Goal: Use online tool/utility: Use online tool/utility

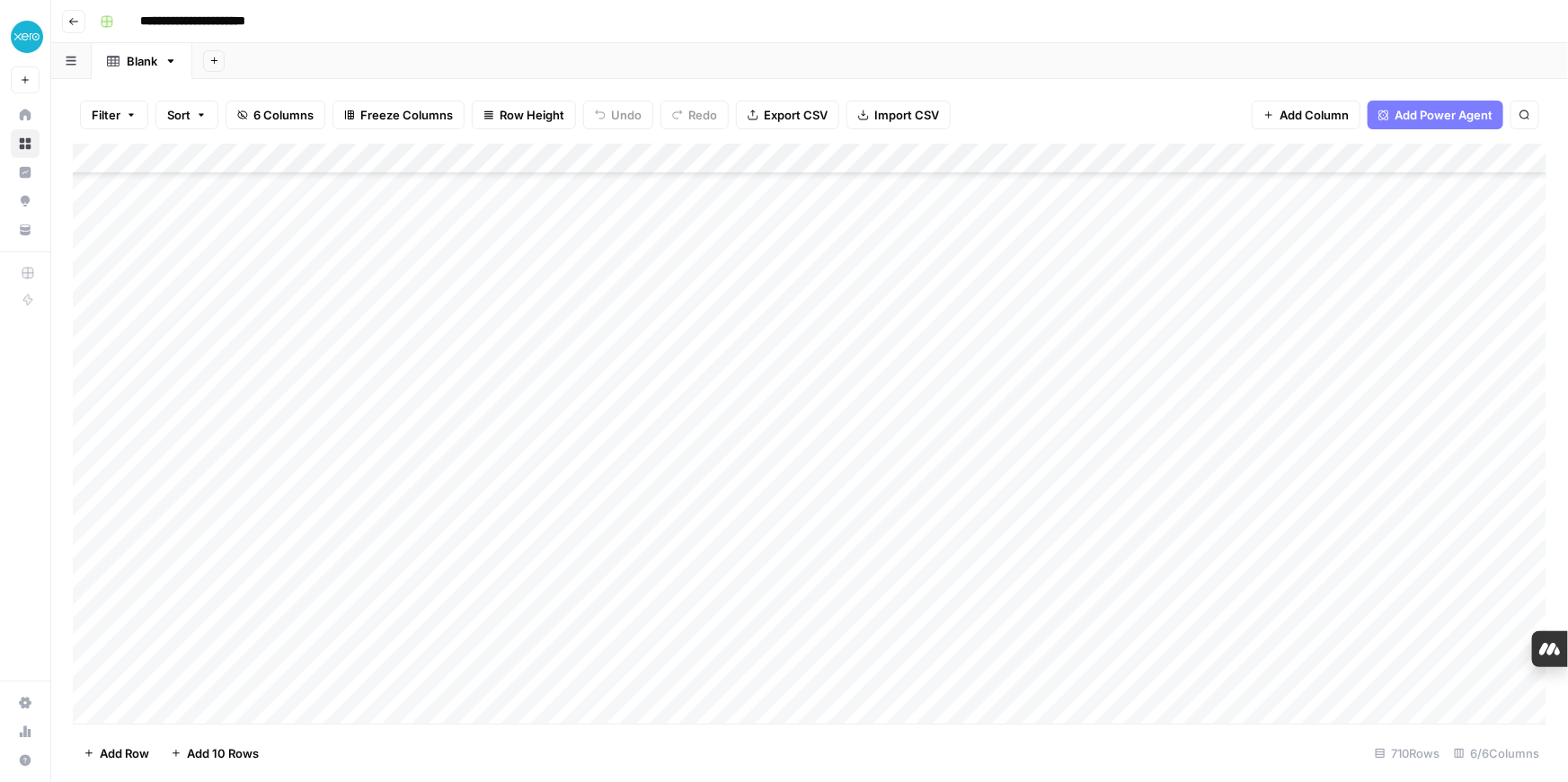
scroll to position [906, 0]
click at [120, 291] on div "Add Column" at bounding box center [810, 433] width 1473 height 580
drag, startPoint x: 107, startPoint y: 289, endPoint x: 424, endPoint y: 360, distance: 324.9
click at [424, 360] on div "Add Column" at bounding box center [810, 433] width 1473 height 580
click at [94, 290] on div "Add Column" at bounding box center [810, 433] width 1473 height 580
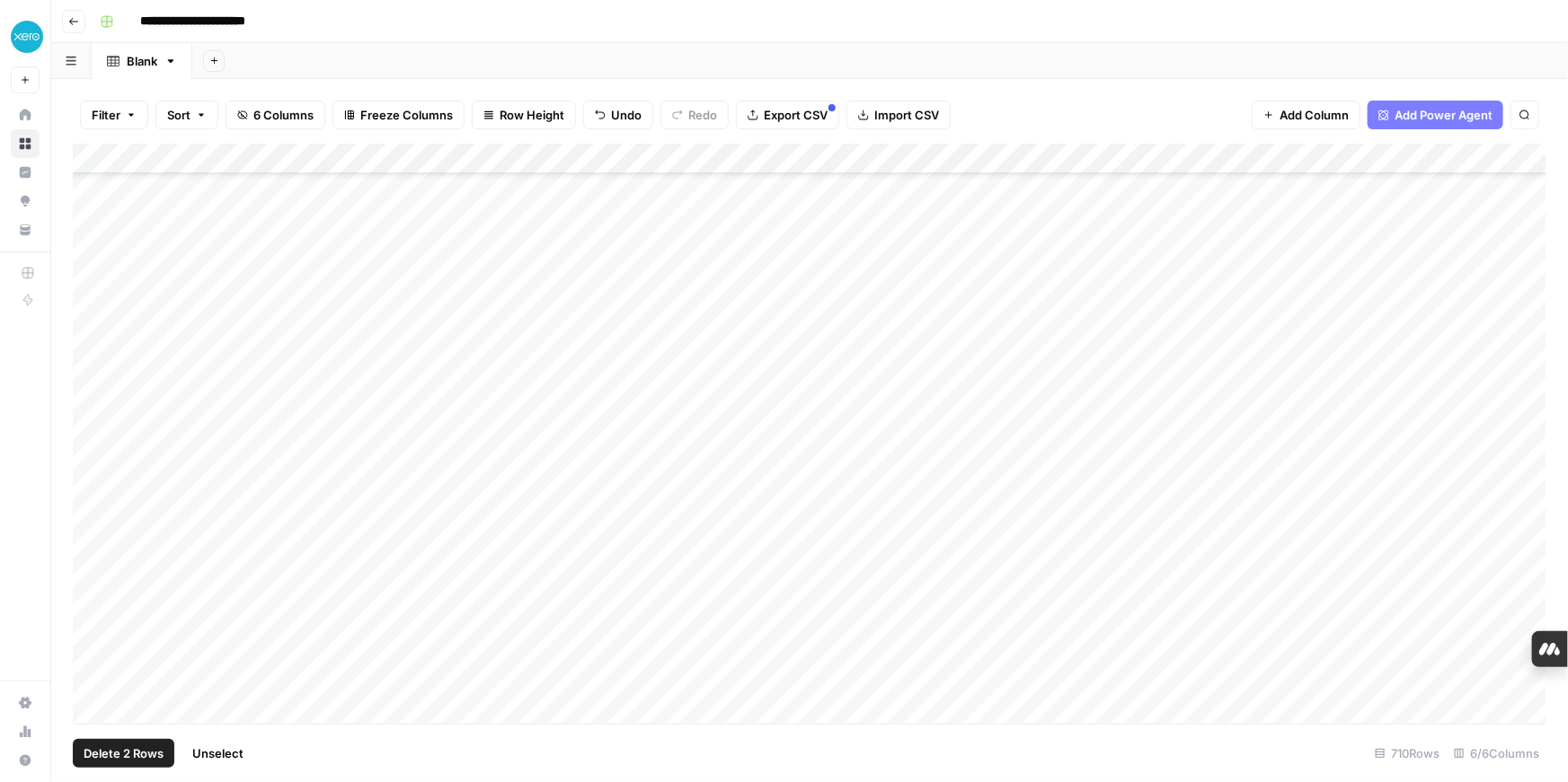
click at [92, 262] on div "Add Column" at bounding box center [810, 433] width 1473 height 580
click at [92, 321] on div "Add Column" at bounding box center [810, 433] width 1473 height 580
click at [92, 351] on div "Add Column" at bounding box center [810, 433] width 1473 height 580
click at [92, 383] on div "Add Column" at bounding box center [810, 433] width 1473 height 580
click at [91, 416] on div "Add Column" at bounding box center [810, 433] width 1473 height 580
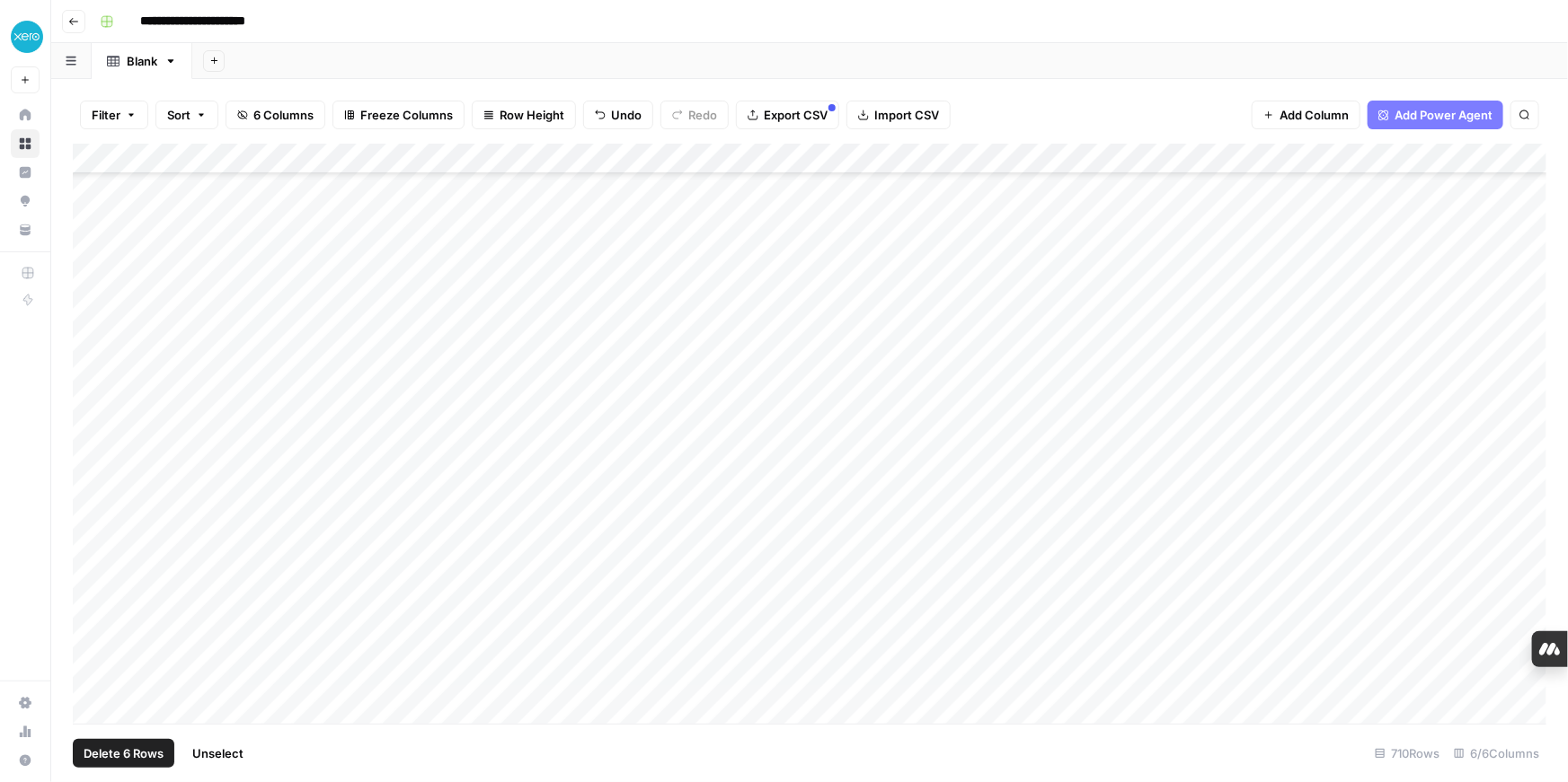
click at [90, 443] on div "Add Column" at bounding box center [810, 433] width 1473 height 580
click at [90, 471] on div "Add Column" at bounding box center [810, 433] width 1473 height 580
click at [93, 504] on div "Add Column" at bounding box center [810, 433] width 1473 height 580
click at [92, 531] on div "Add Column" at bounding box center [810, 433] width 1473 height 580
click at [92, 563] on div "Add Column" at bounding box center [810, 433] width 1473 height 580
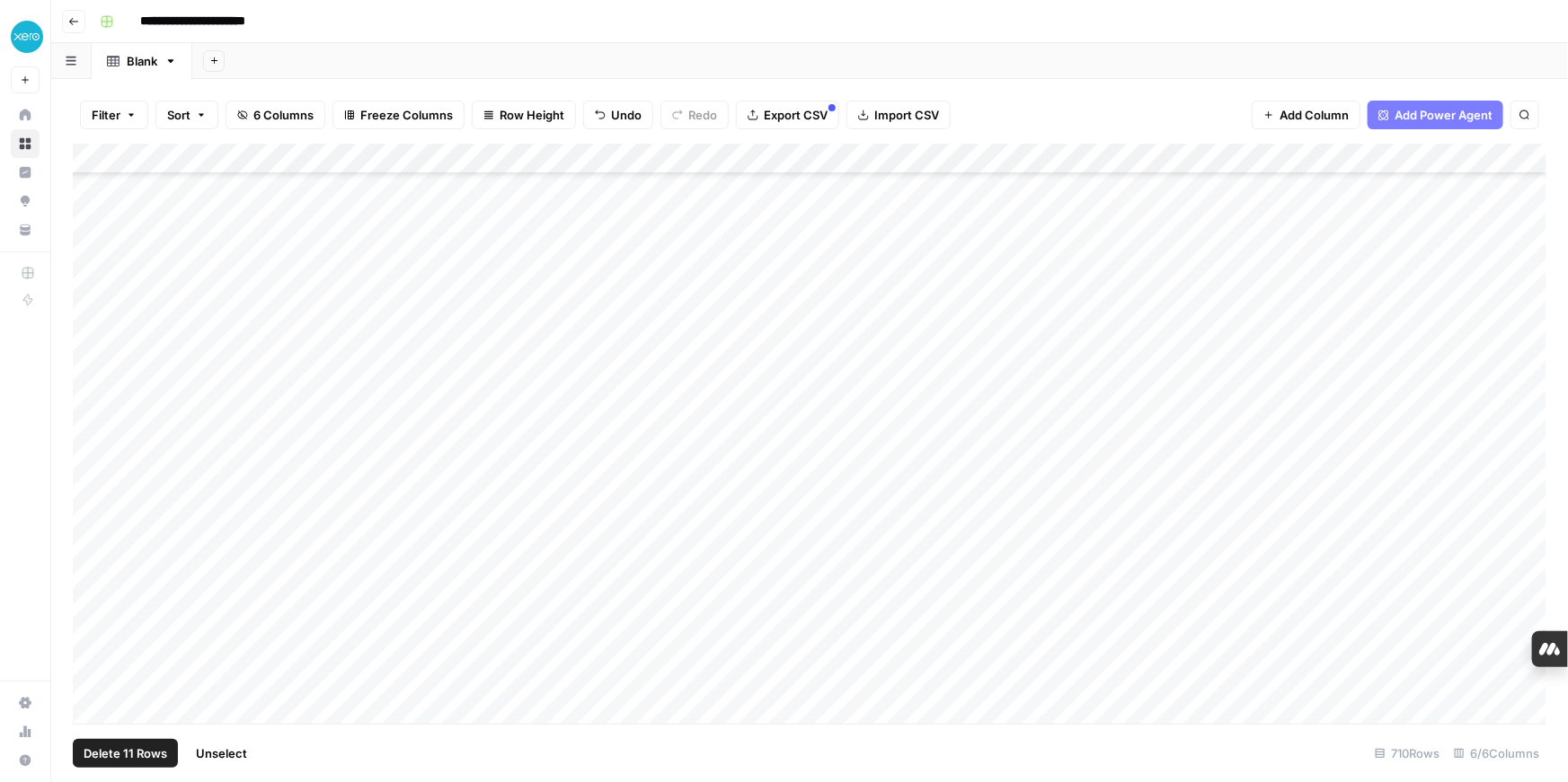
click at [91, 593] on div "Add Column" at bounding box center [810, 433] width 1473 height 580
click at [89, 535] on div "Add Column" at bounding box center [810, 433] width 1473 height 580
click at [89, 564] on div "Add Column" at bounding box center [810, 433] width 1473 height 580
click at [88, 586] on div "Add Column" at bounding box center [810, 433] width 1473 height 580
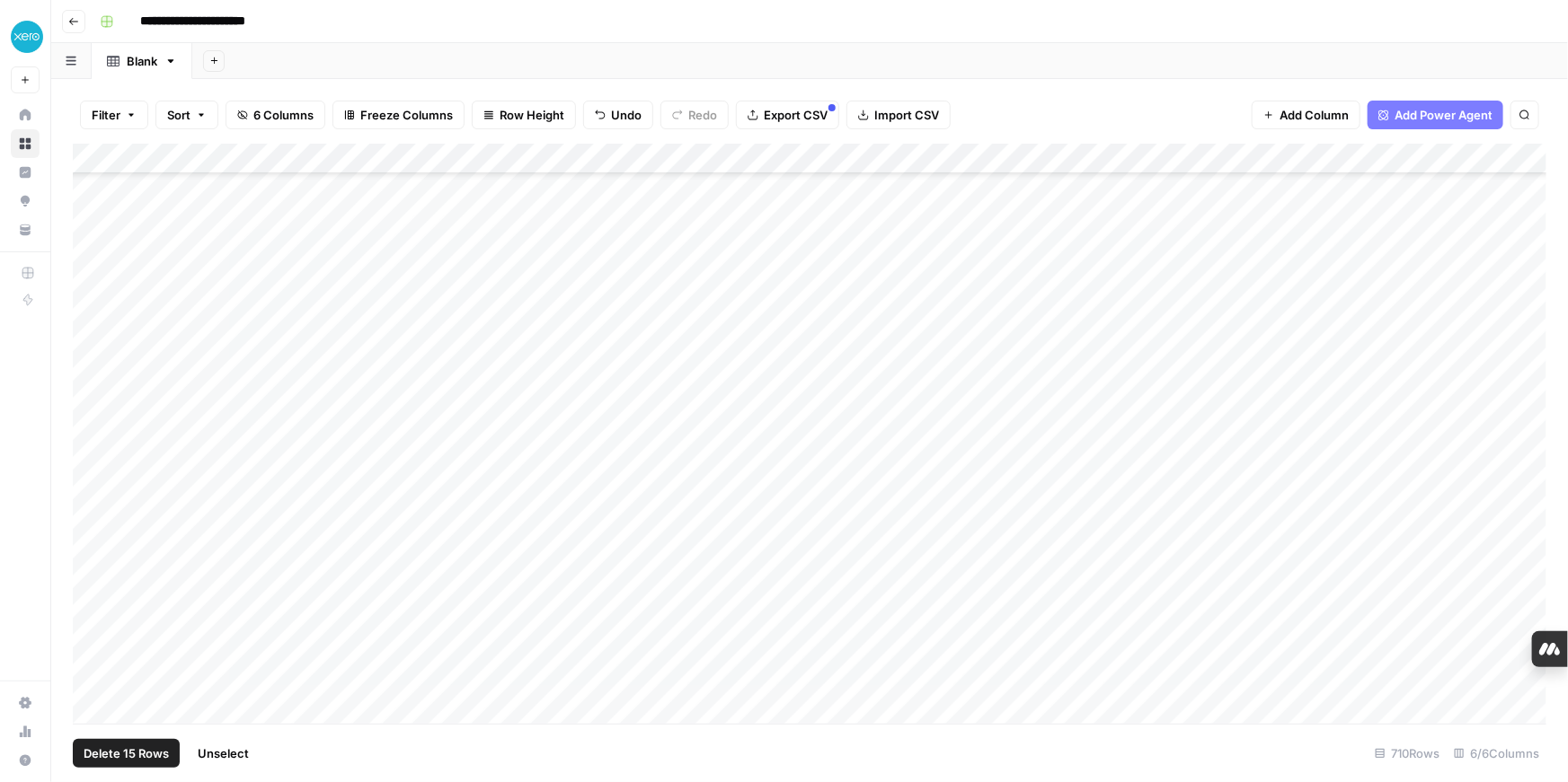
click at [88, 623] on div "Add Column" at bounding box center [810, 433] width 1473 height 580
click at [93, 482] on div "Add Column" at bounding box center [810, 433] width 1473 height 580
click at [93, 526] on div "Add Column" at bounding box center [810, 433] width 1473 height 580
click at [93, 550] on div "Add Column" at bounding box center [810, 433] width 1473 height 580
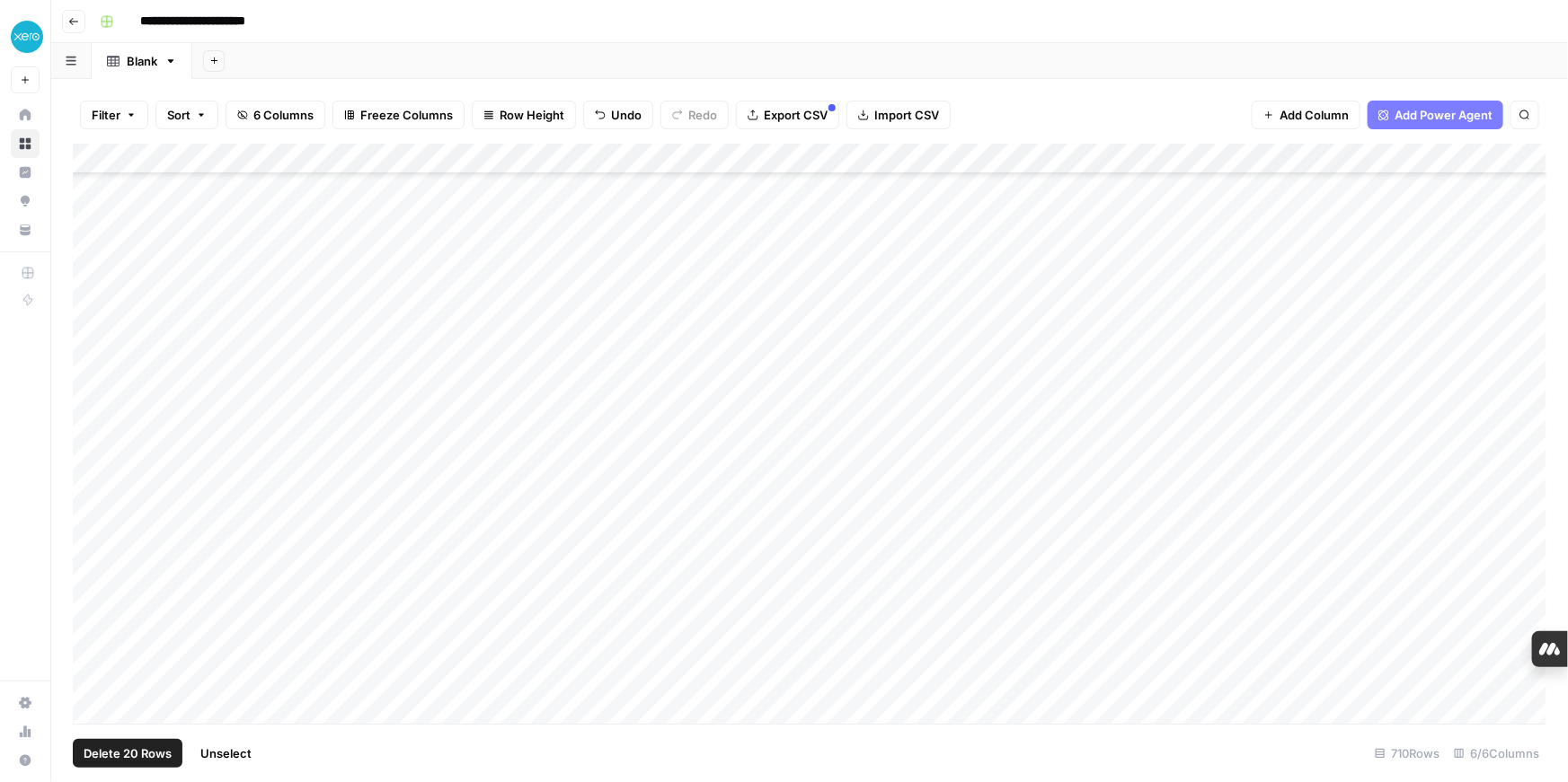
click at [92, 578] on div "Add Column" at bounding box center [810, 433] width 1473 height 580
click at [91, 615] on div "Add Column" at bounding box center [810, 433] width 1473 height 580
click at [91, 643] on div "Add Column" at bounding box center [810, 433] width 1473 height 580
click at [87, 478] on div "Add Column" at bounding box center [810, 433] width 1473 height 580
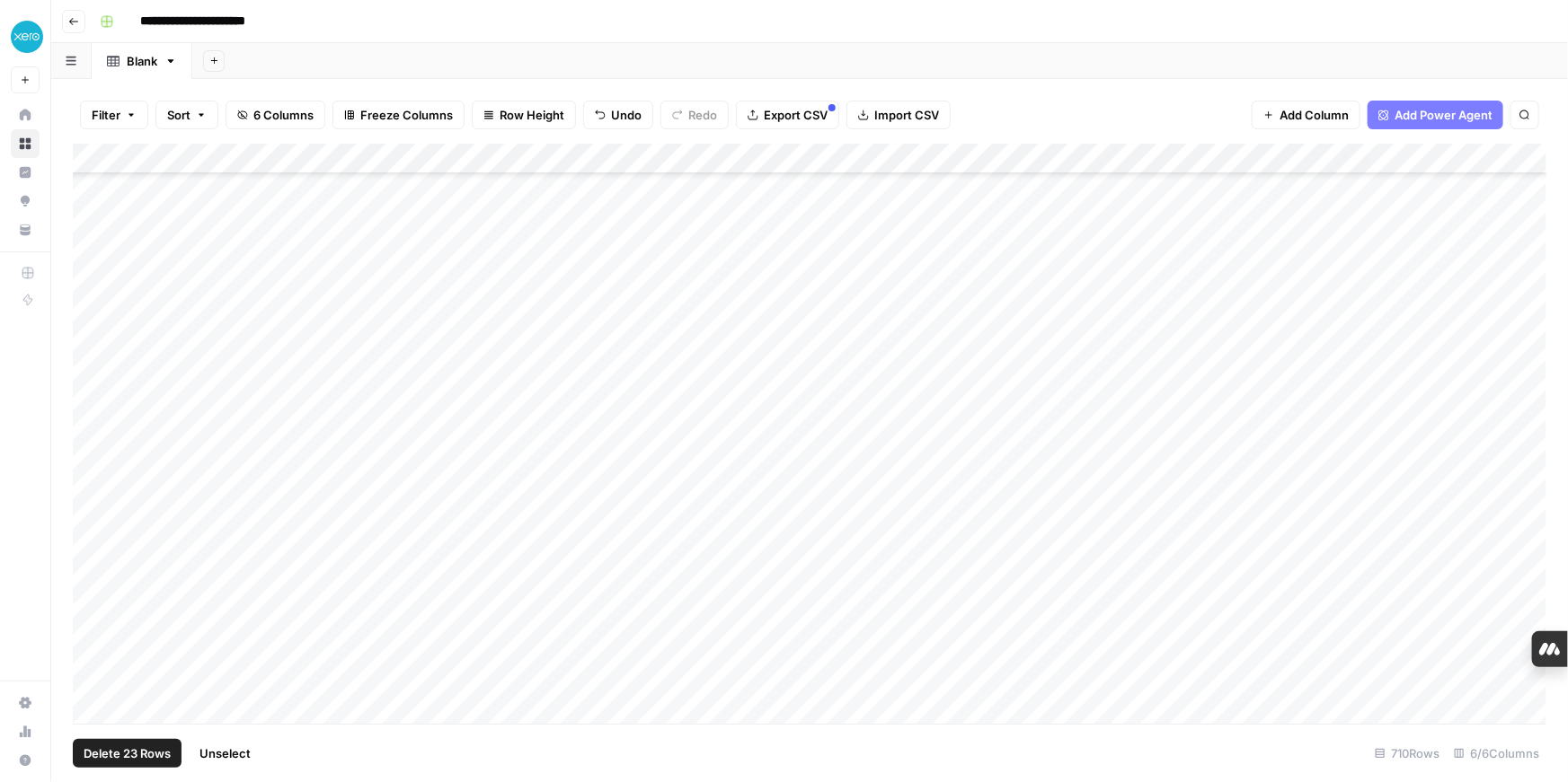
click at [87, 512] on div "Add Column" at bounding box center [810, 433] width 1473 height 580
click at [85, 541] on div "Add Column" at bounding box center [810, 433] width 1473 height 580
click at [86, 568] on div "Add Column" at bounding box center [810, 433] width 1473 height 580
click at [86, 599] on div "Add Column" at bounding box center [810, 433] width 1473 height 580
click at [86, 635] on div "Add Column" at bounding box center [810, 433] width 1473 height 580
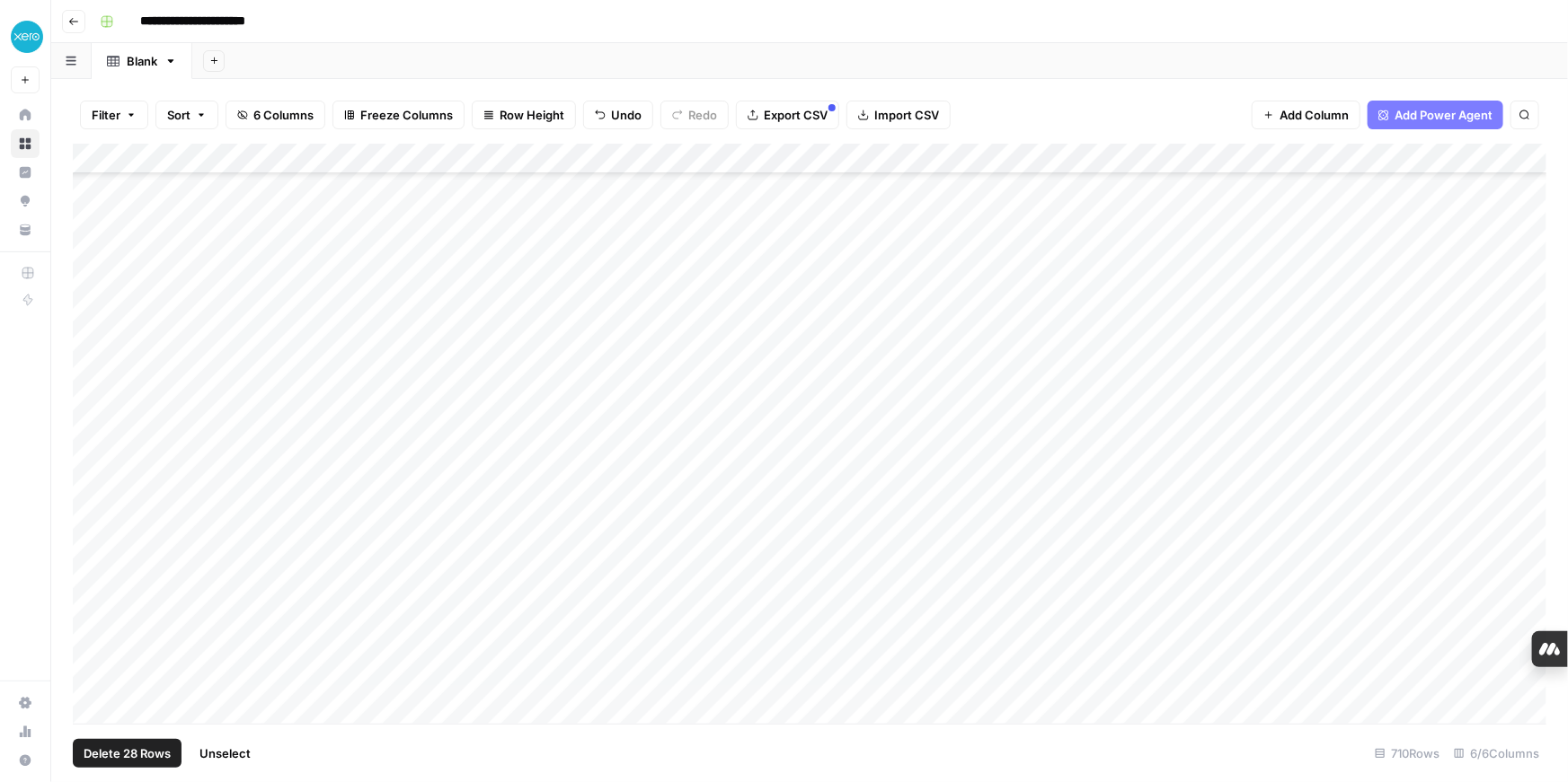
scroll to position [1439, 0]
click at [89, 586] on div "Add Column" at bounding box center [810, 433] width 1473 height 580
click at [84, 609] on div "Add Column" at bounding box center [810, 433] width 1473 height 580
click at [87, 639] on div "Add Column" at bounding box center [810, 433] width 1473 height 580
click at [90, 605] on div "Add Column" at bounding box center [810, 433] width 1473 height 580
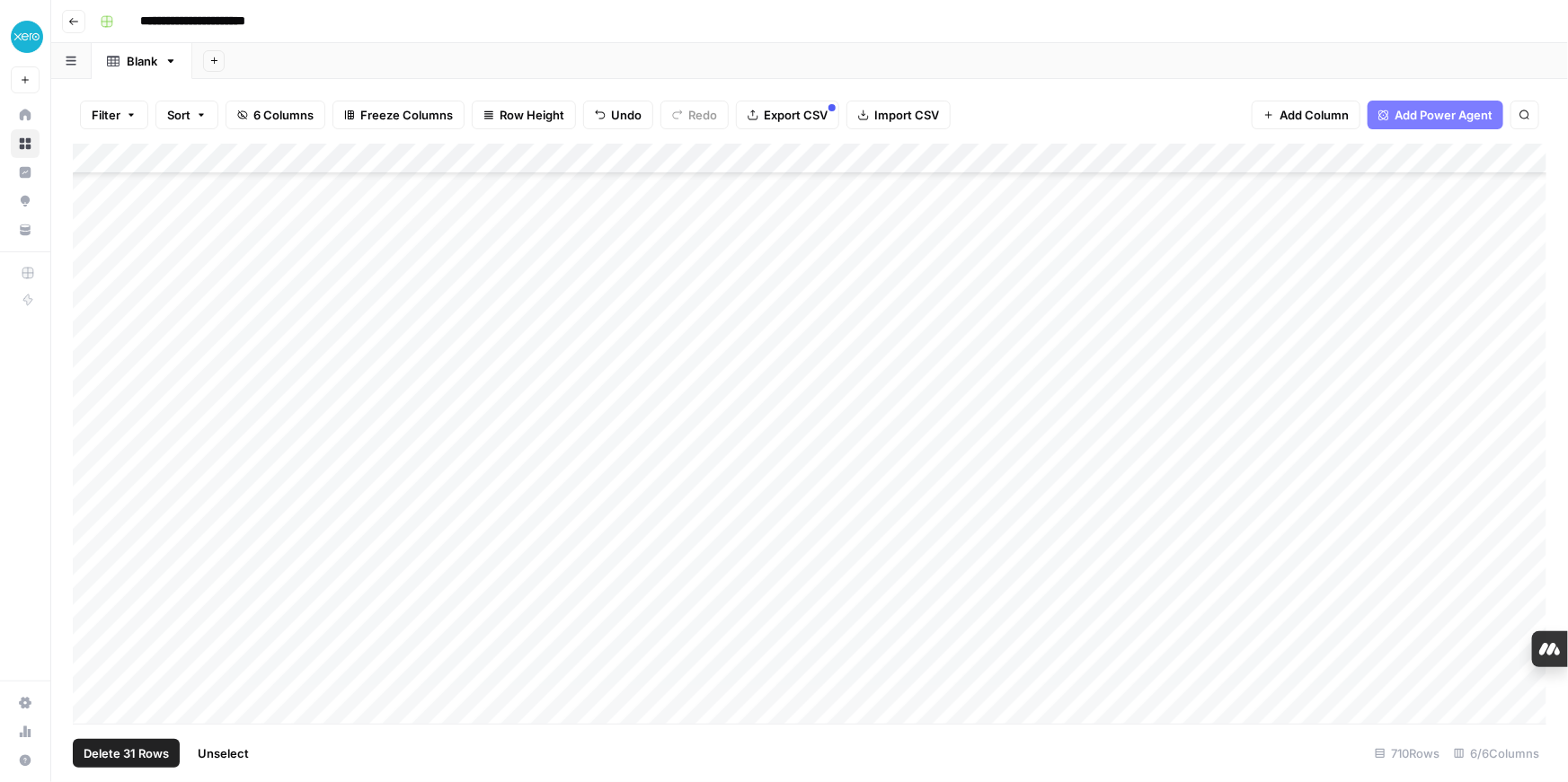
scroll to position [1587, 0]
click at [90, 520] on div "Add Column" at bounding box center [810, 433] width 1473 height 580
click at [91, 519] on div "Add Column" at bounding box center [810, 433] width 1473 height 580
click at [89, 544] on div "Add Column" at bounding box center [810, 433] width 1473 height 580
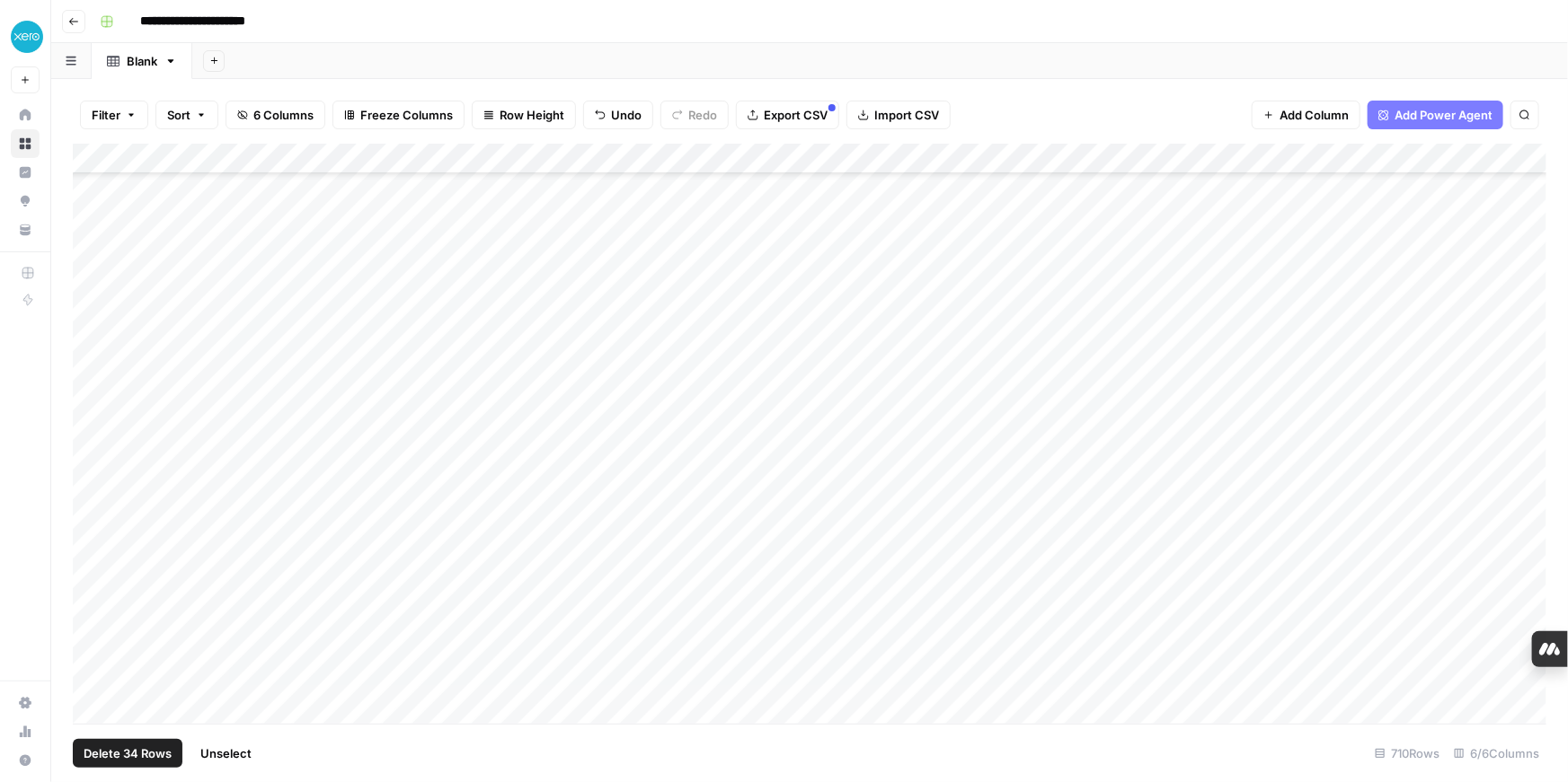
click at [89, 570] on div "Add Column" at bounding box center [810, 433] width 1473 height 580
click at [89, 598] on div "Add Column" at bounding box center [810, 433] width 1473 height 580
click at [89, 620] on div "Add Column" at bounding box center [810, 433] width 1473 height 580
click at [94, 606] on div "Add Column" at bounding box center [810, 433] width 1473 height 580
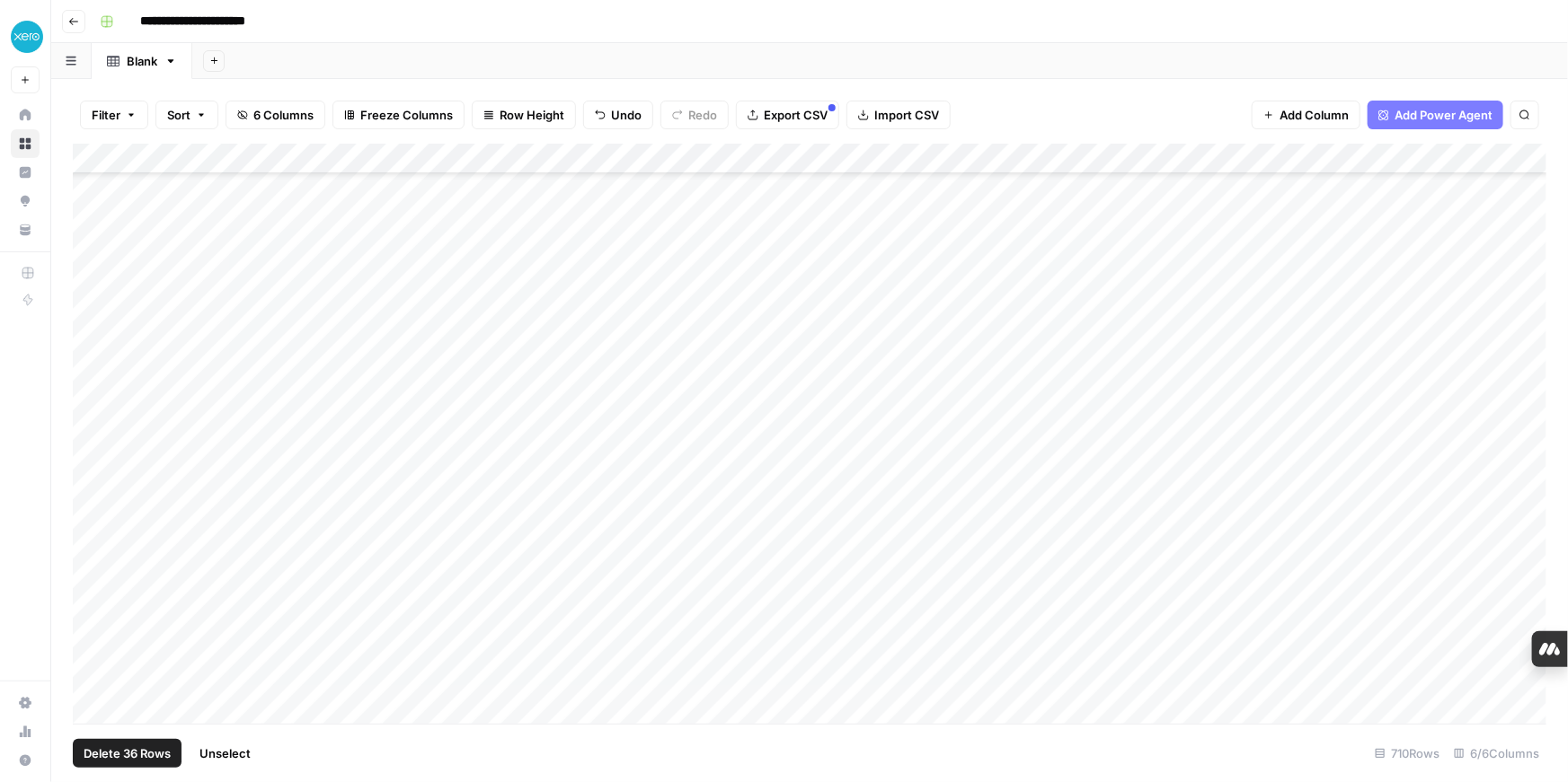
click at [95, 433] on div "Add Column" at bounding box center [810, 433] width 1473 height 580
click at [113, 755] on span "Delete 37 Rows" at bounding box center [127, 753] width 86 height 18
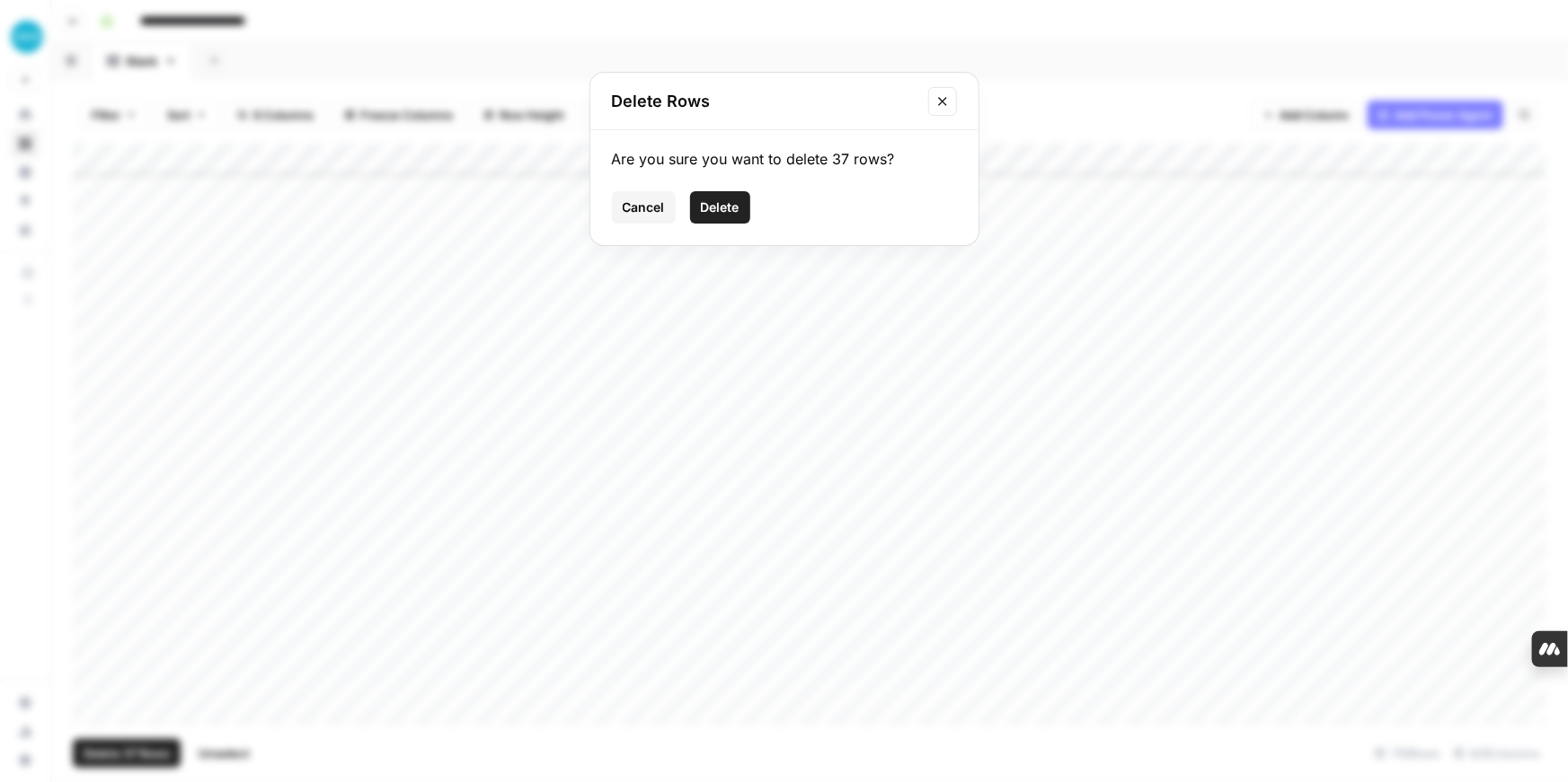
click at [723, 202] on span "Delete" at bounding box center [720, 208] width 39 height 18
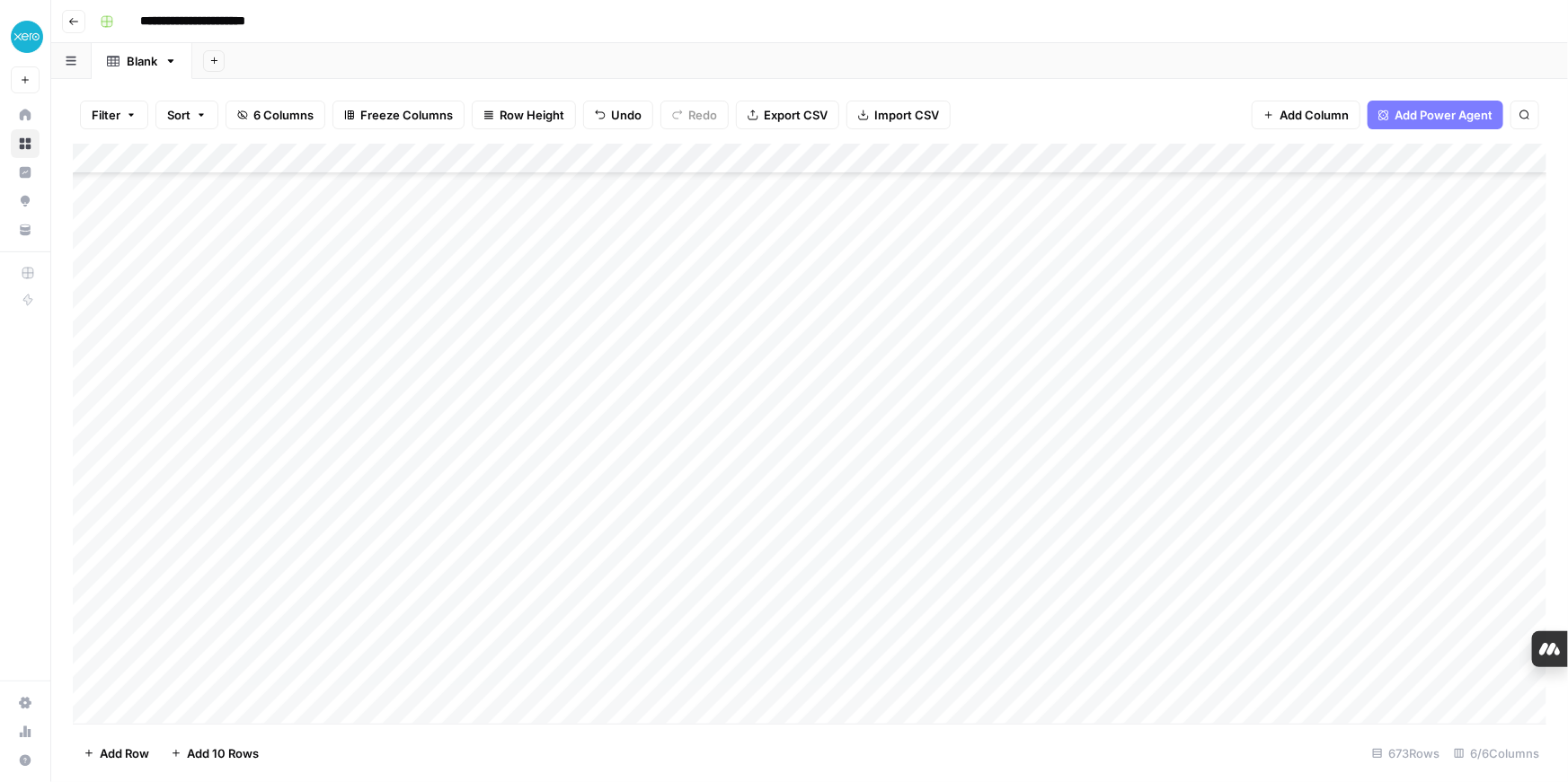
scroll to position [2821, 0]
click at [76, 26] on button "Go back" at bounding box center [74, 22] width 24 height 24
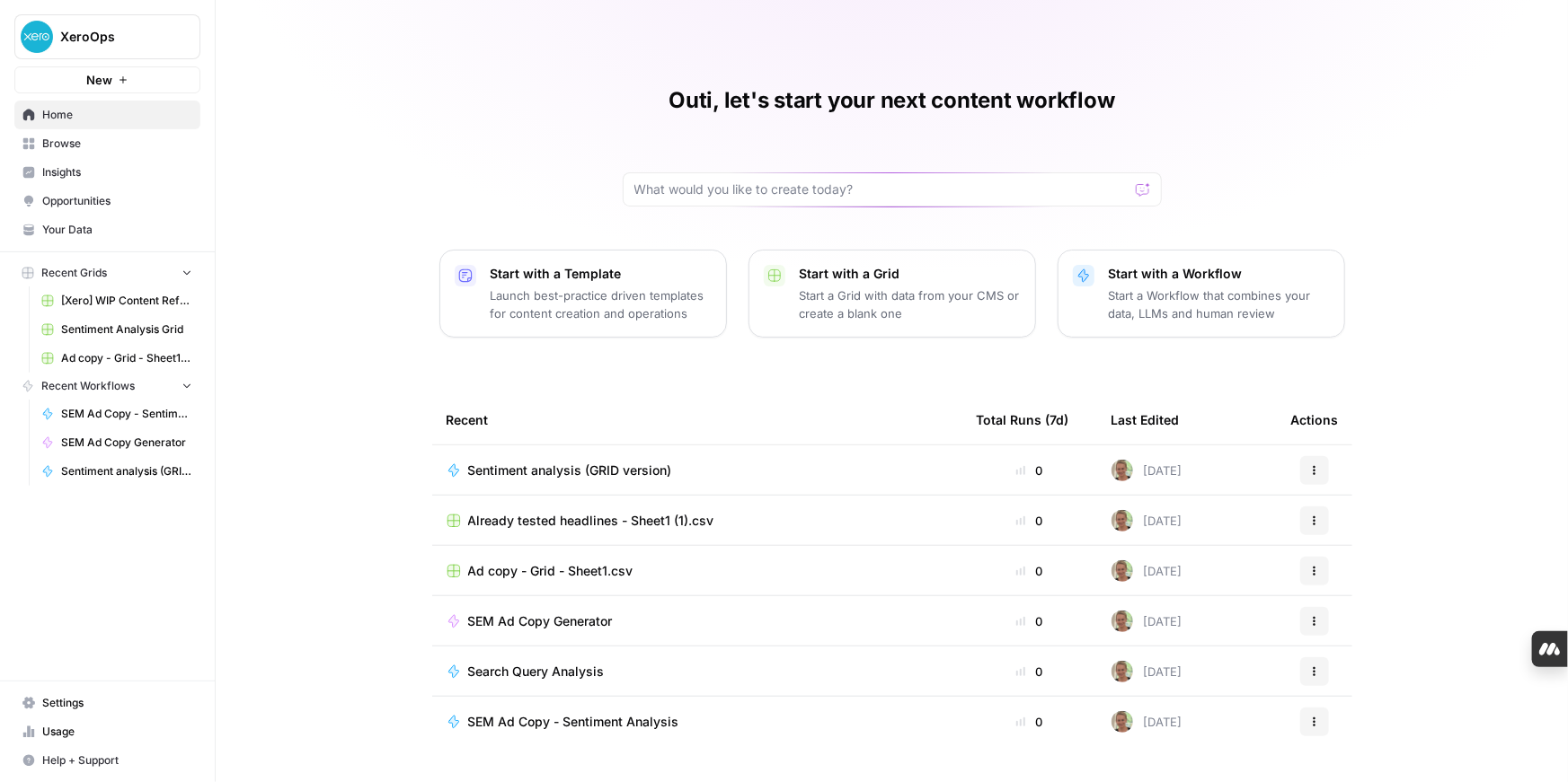
click at [647, 474] on span "Sentiment analysis (GRID version)" at bounding box center [569, 471] width 204 height 18
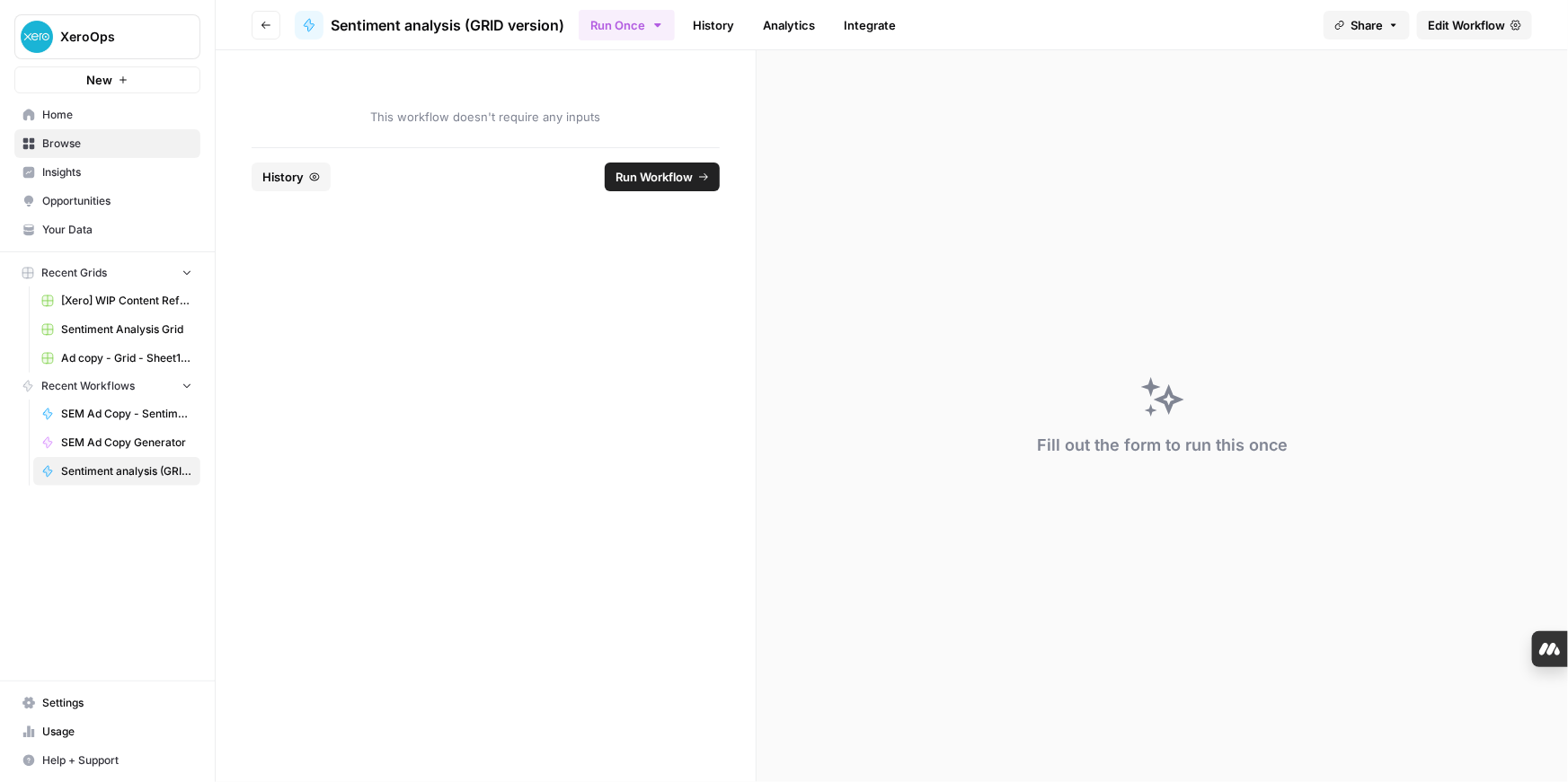
click at [629, 176] on span "Run Workflow" at bounding box center [653, 177] width 77 height 18
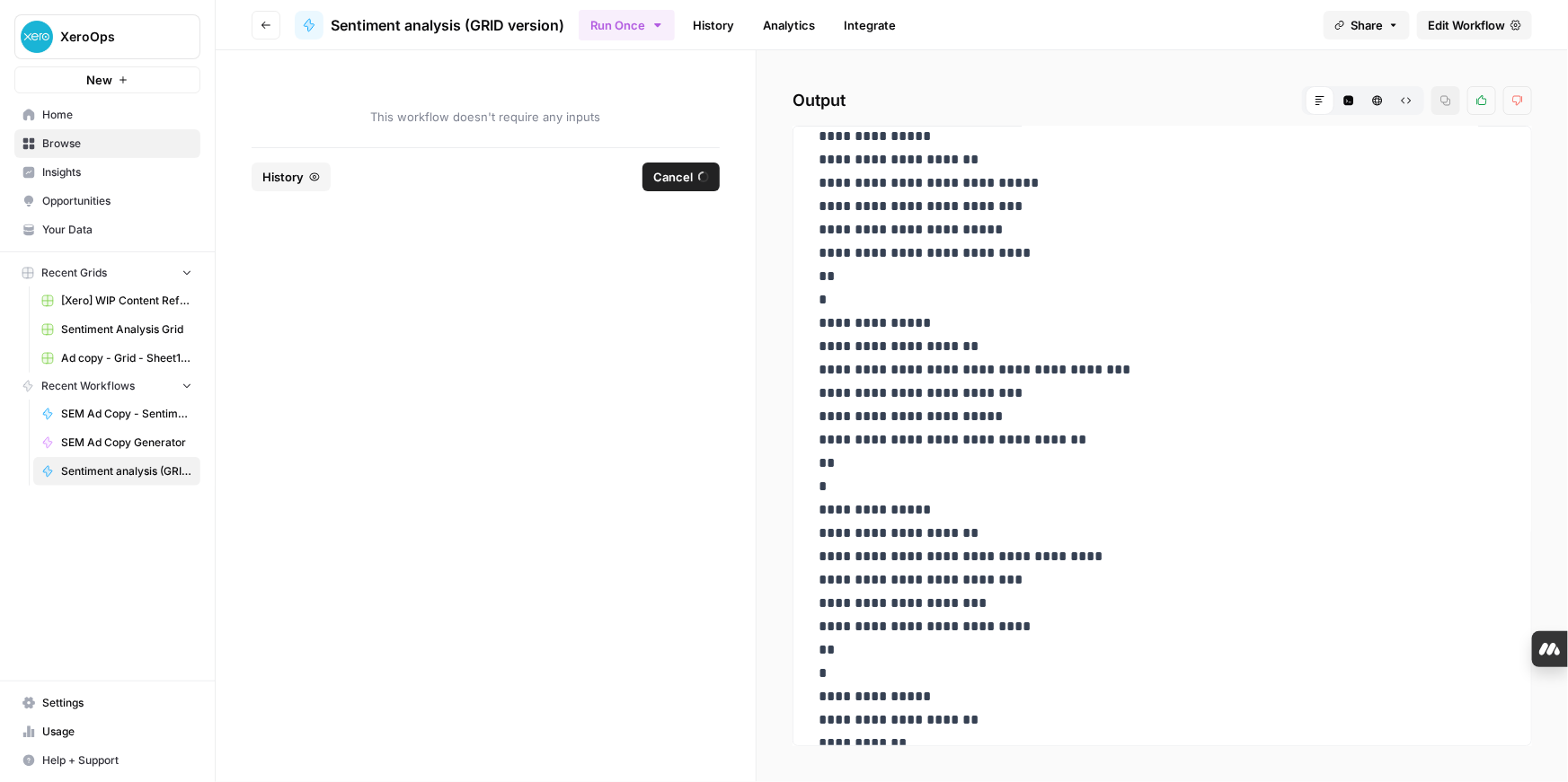
scroll to position [3251, 0]
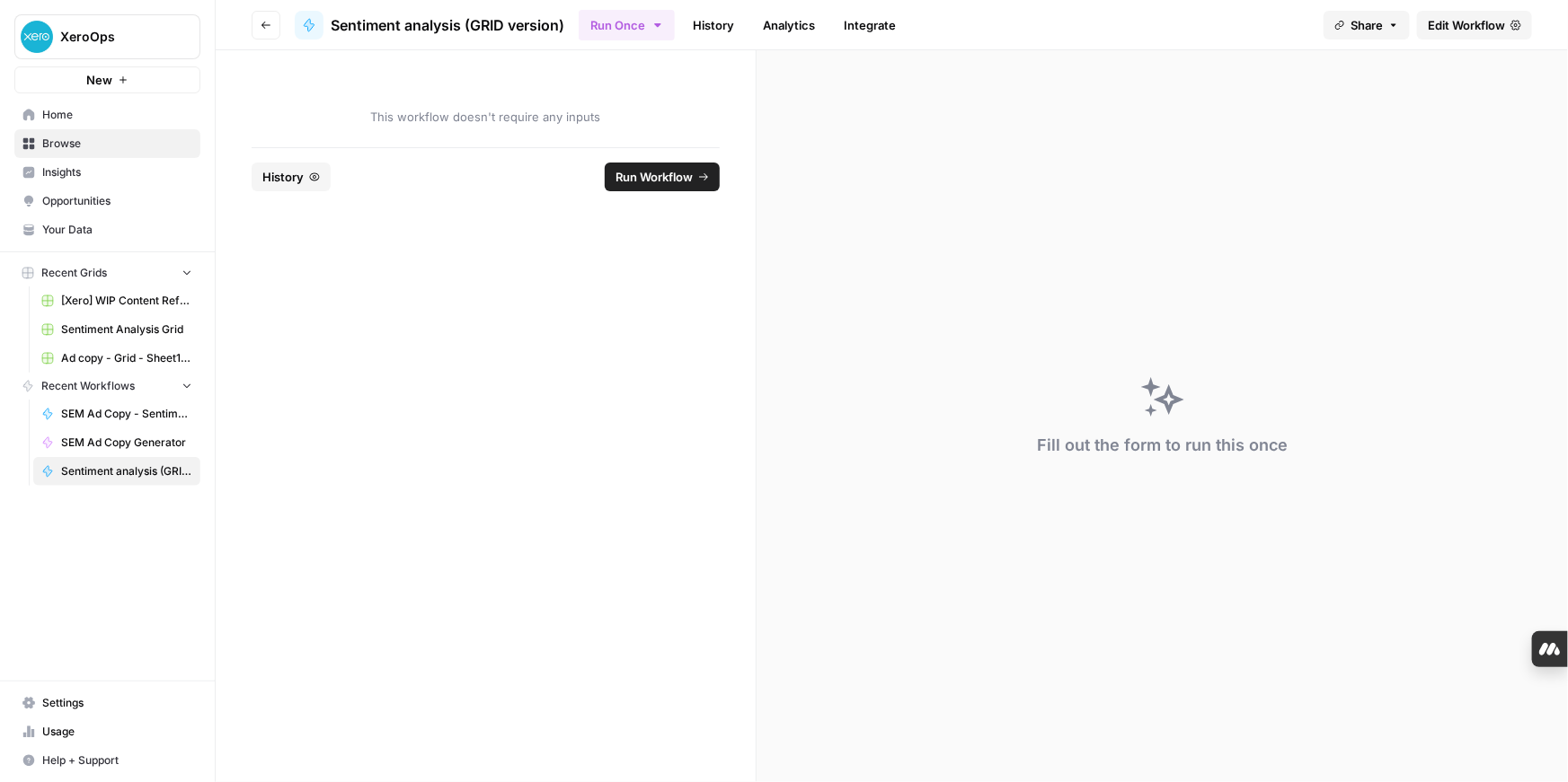
click at [259, 27] on button "Go back" at bounding box center [265, 25] width 29 height 29
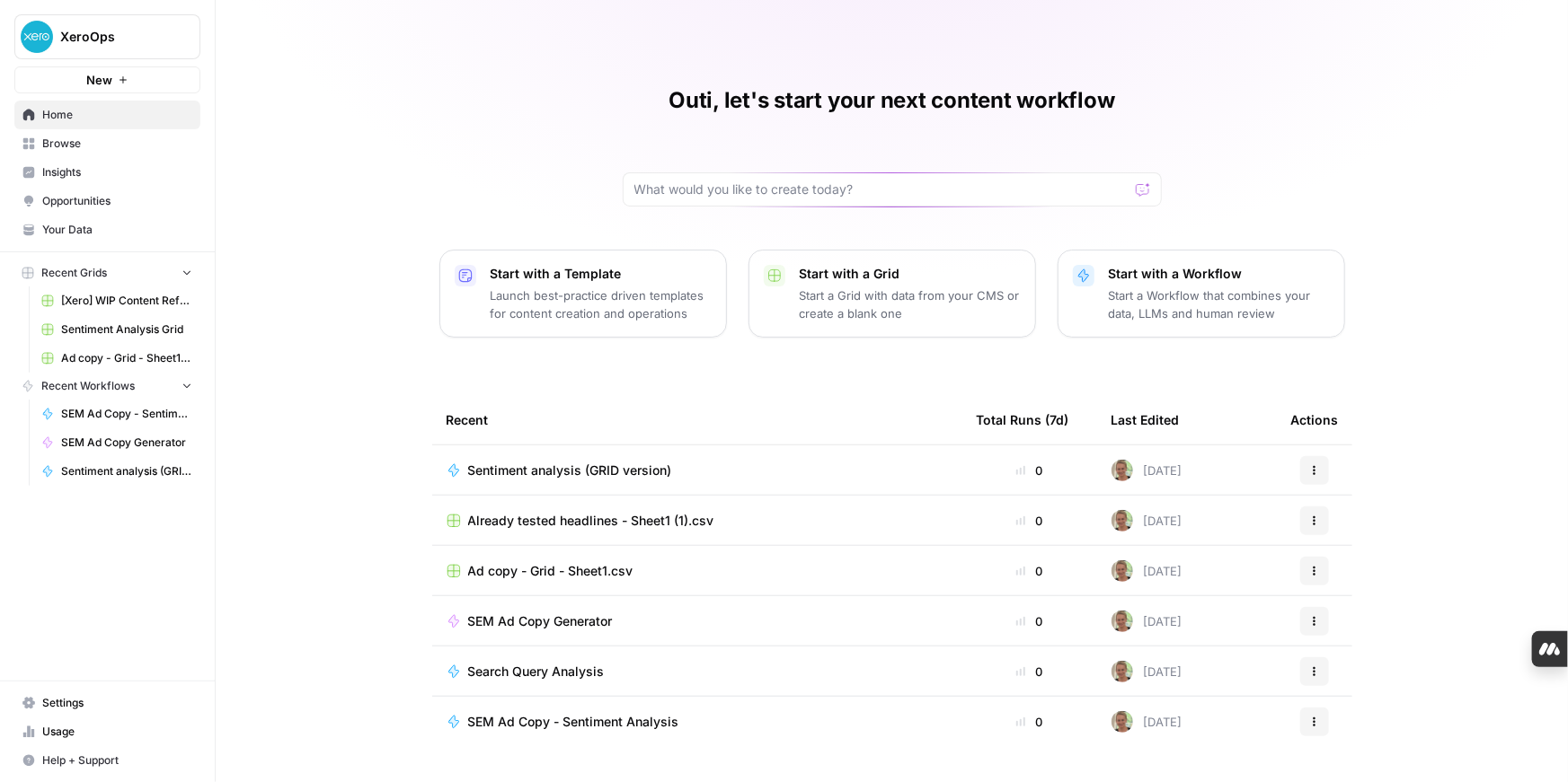
click at [592, 465] on span "Sentiment analysis (GRID version)" at bounding box center [569, 471] width 204 height 18
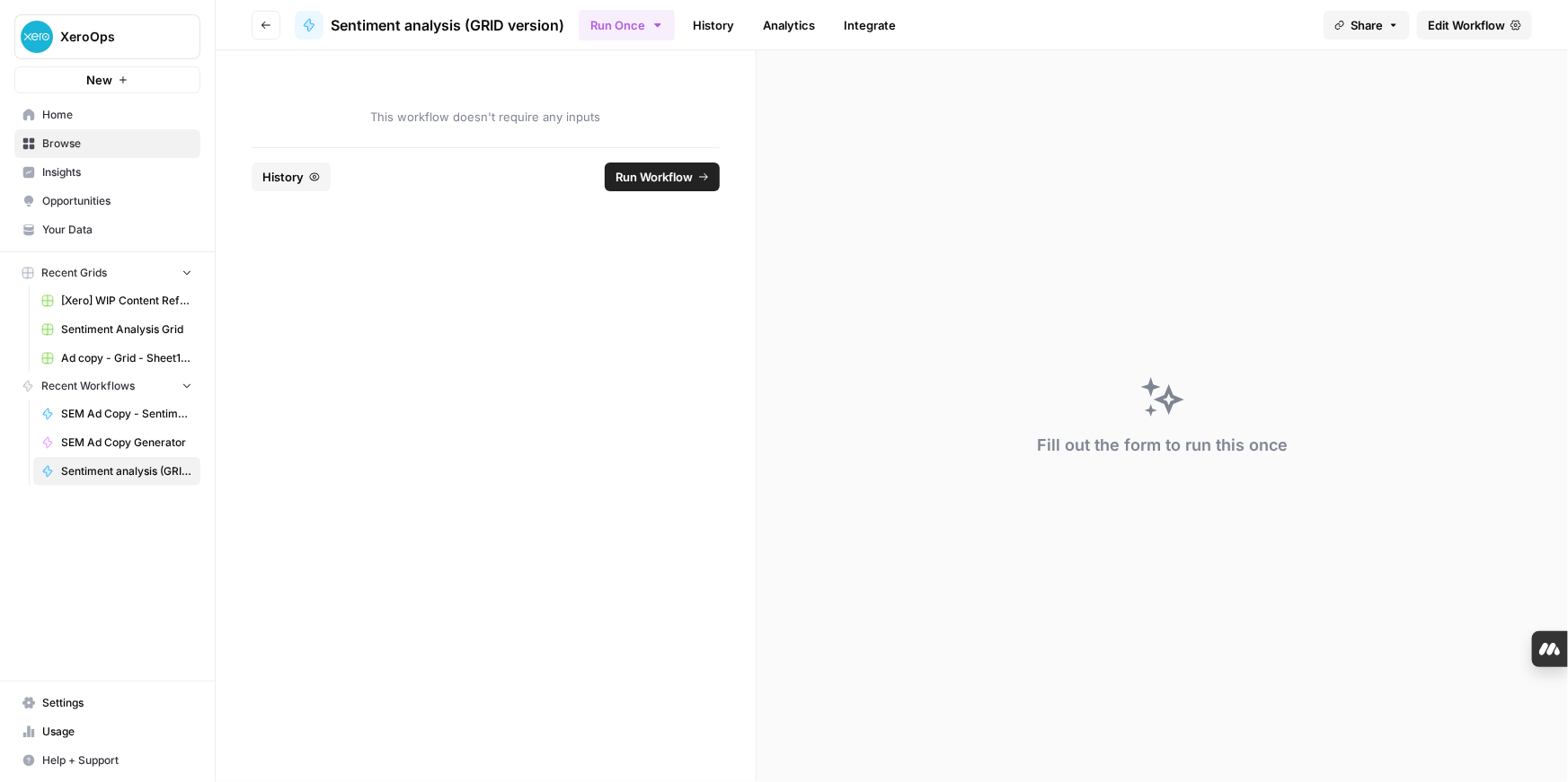
click at [1463, 35] on link "Edit Workflow" at bounding box center [1474, 25] width 115 height 29
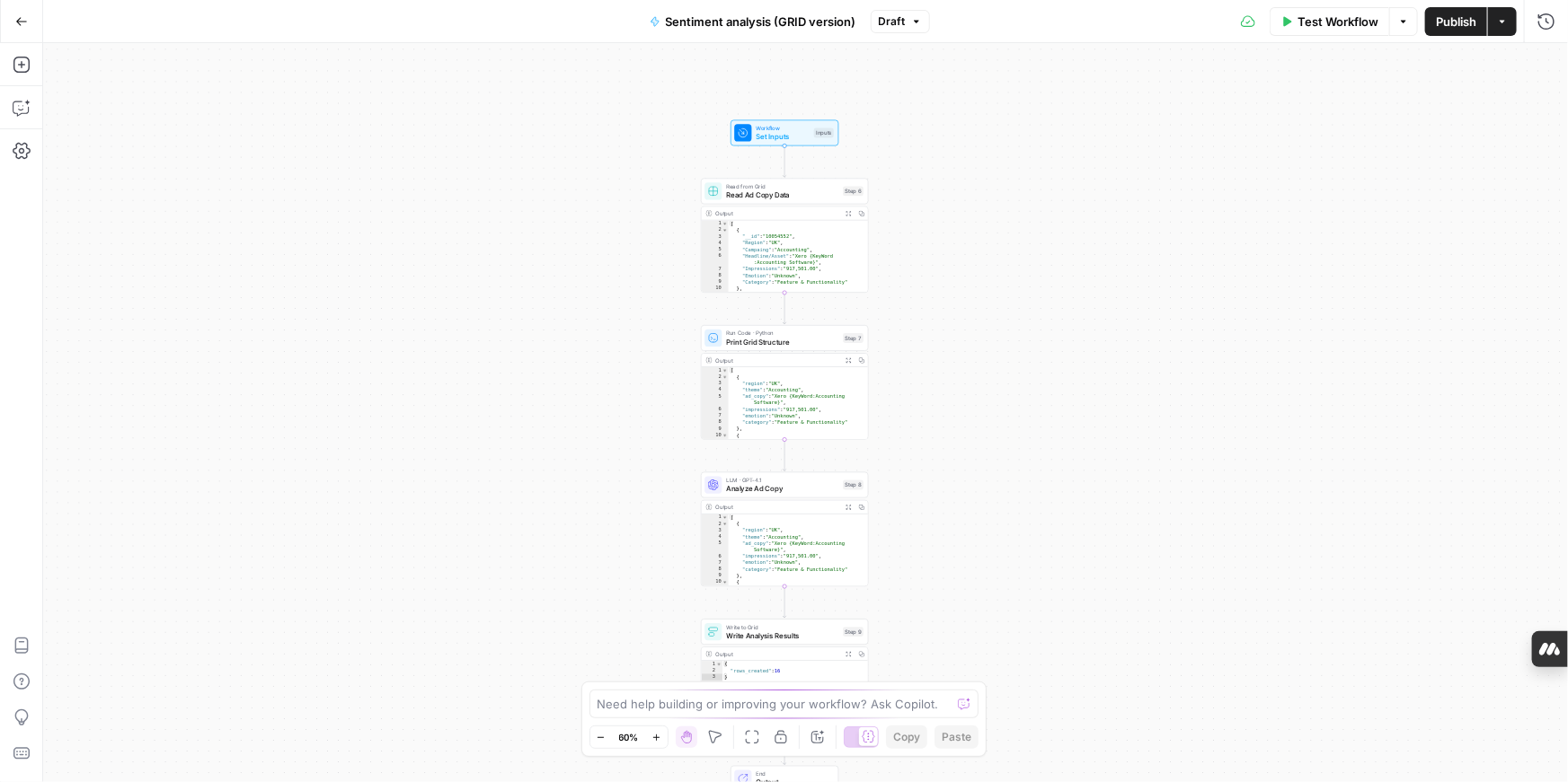
click at [784, 144] on div "Workflow Set Inputs Inputs" at bounding box center [784, 133] width 108 height 26
click at [808, 203] on div "Read from Grid Read Ad Copy Data Step 6 Copy step Delete step Add Note Test" at bounding box center [784, 192] width 167 height 26
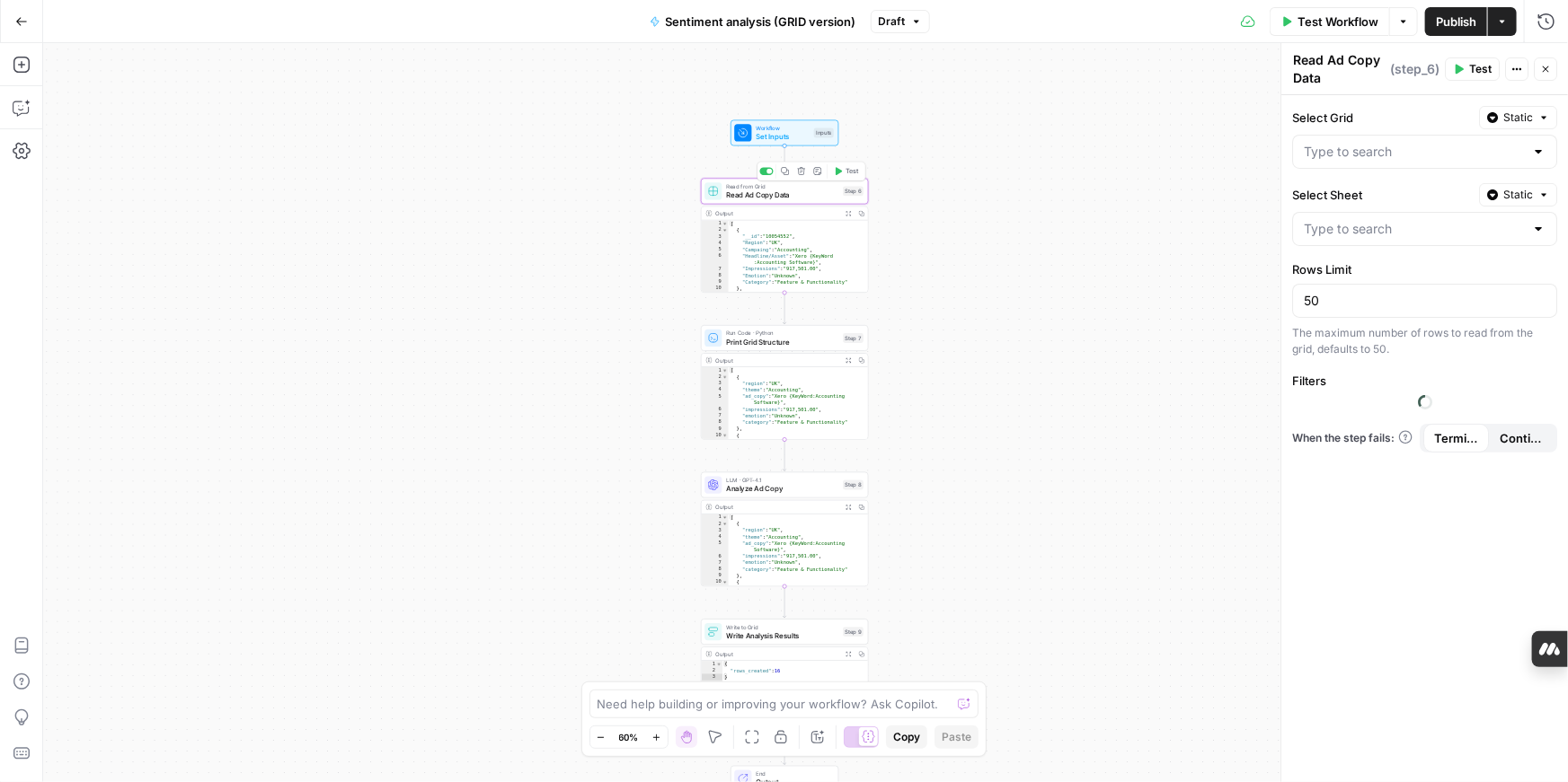
type input "Sentiment Analysis Grid"
type input "Blank"
click at [1529, 229] on div "Blank" at bounding box center [1425, 228] width 265 height 35
type input "Blank"
click at [1155, 291] on div "Workflow Set Inputs Inputs Read from Grid Read Ad Copy Data Step 6 Output Expan…" at bounding box center [806, 413] width 1524 height 739
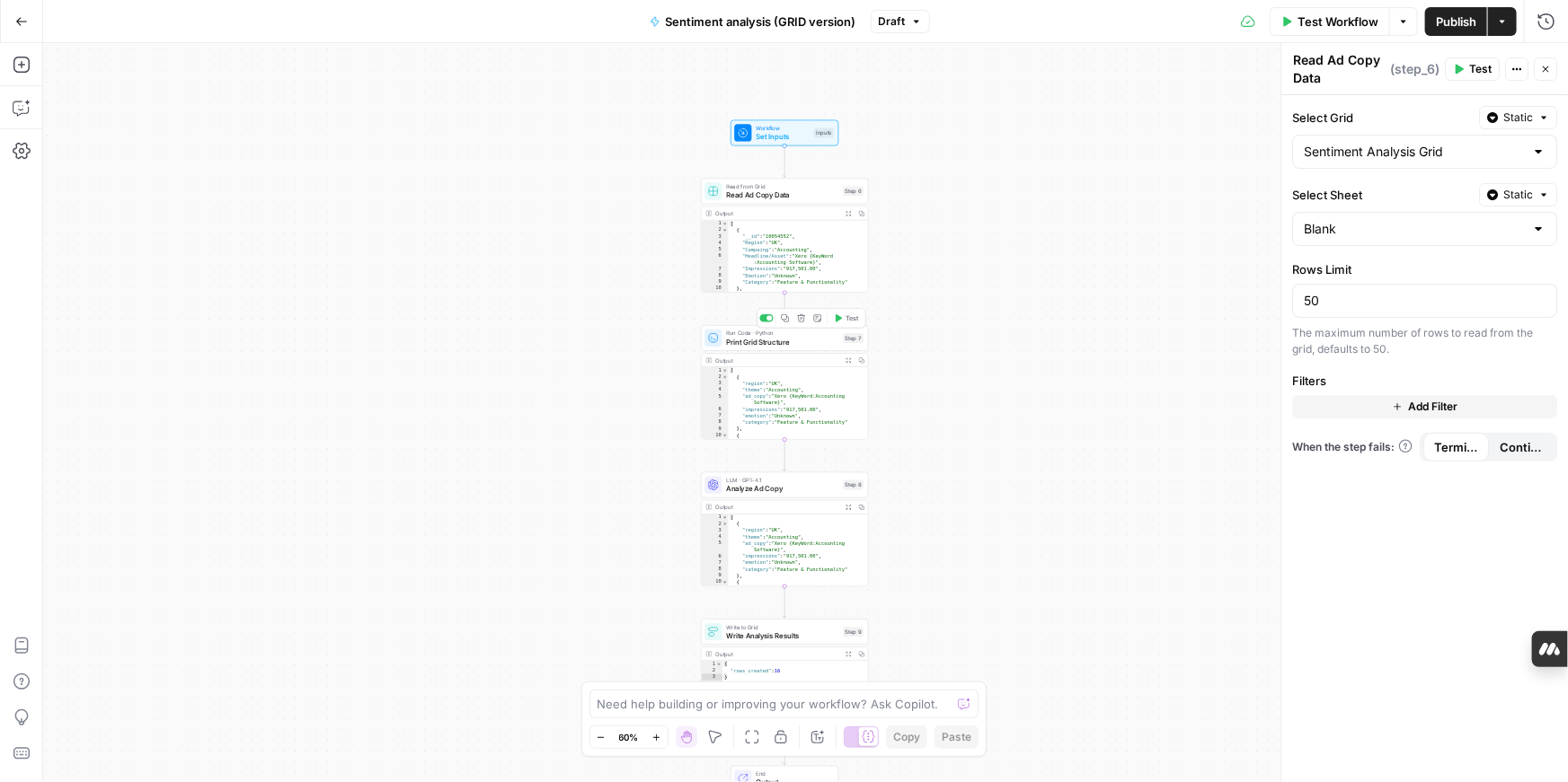
click at [809, 345] on span "Print Grid Structure" at bounding box center [782, 342] width 113 height 11
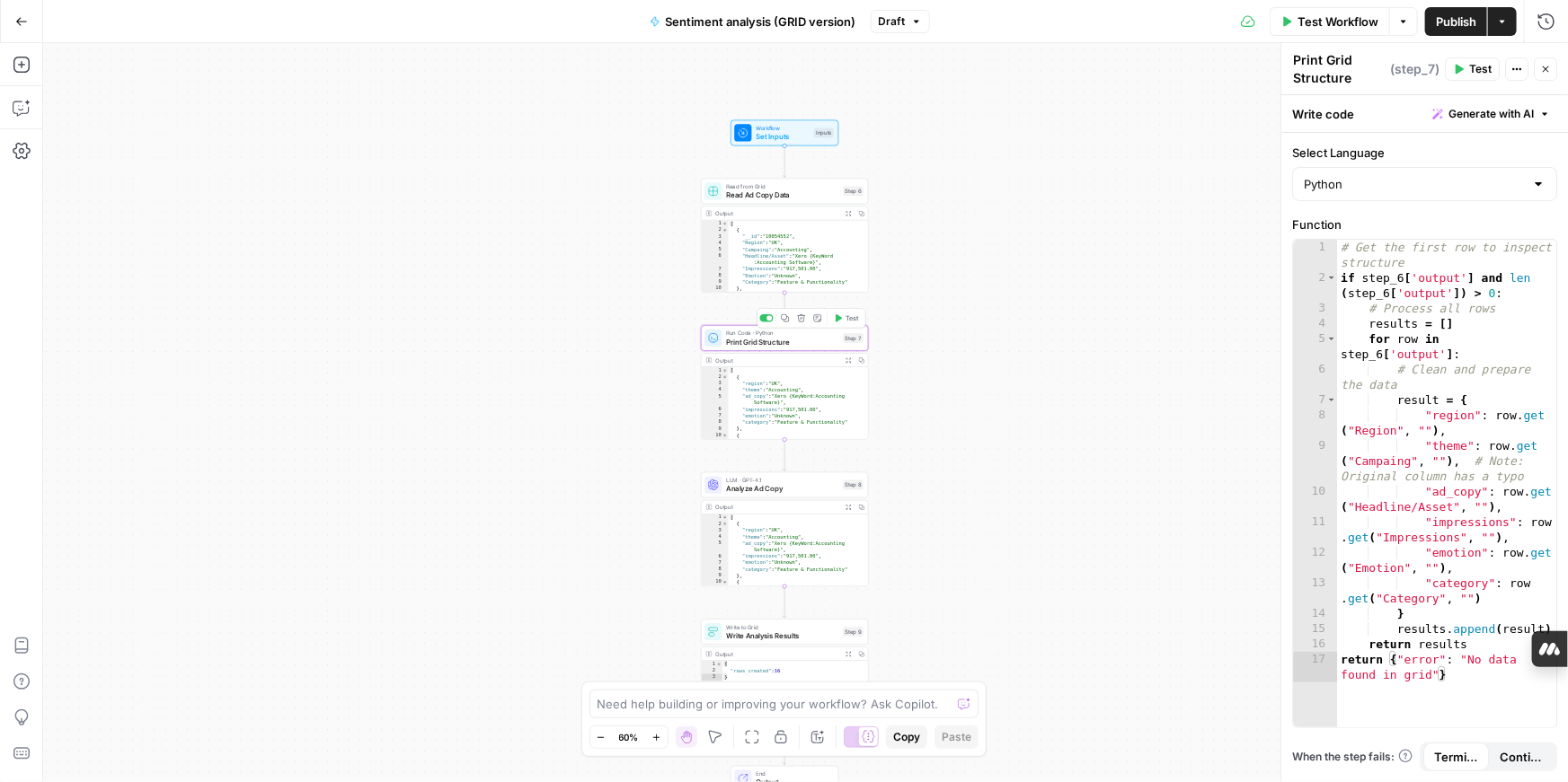
click at [714, 341] on icon at bounding box center [713, 338] width 9 height 9
drag, startPoint x: 1295, startPoint y: 60, endPoint x: 1364, endPoint y: 82, distance: 72.4
click at [1365, 82] on textarea "Print Grid Structure" at bounding box center [1340, 69] width 93 height 36
click at [27, 106] on icon "button" at bounding box center [22, 108] width 18 height 18
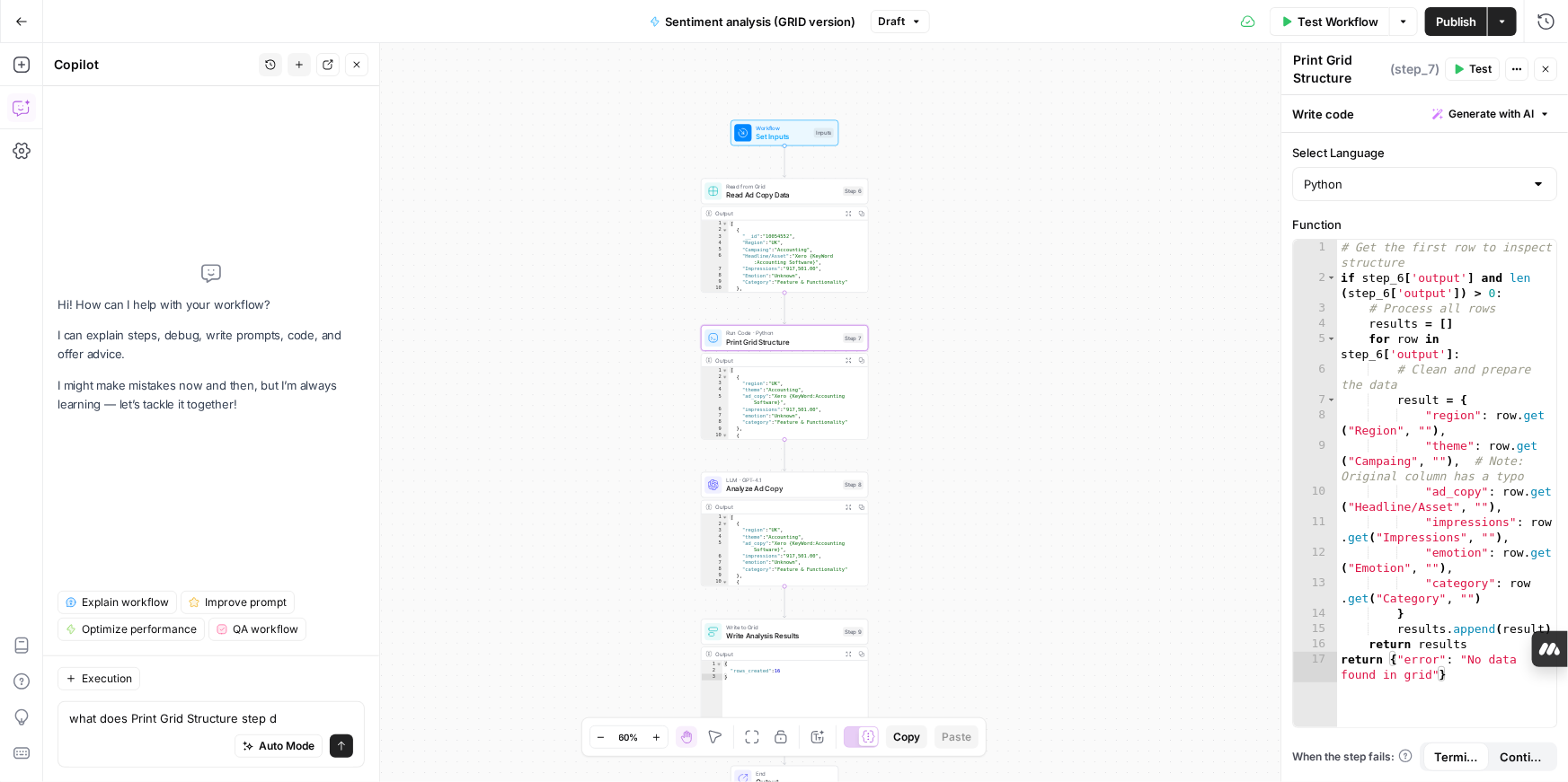
type textarea "what does Print Grid Structure step do"
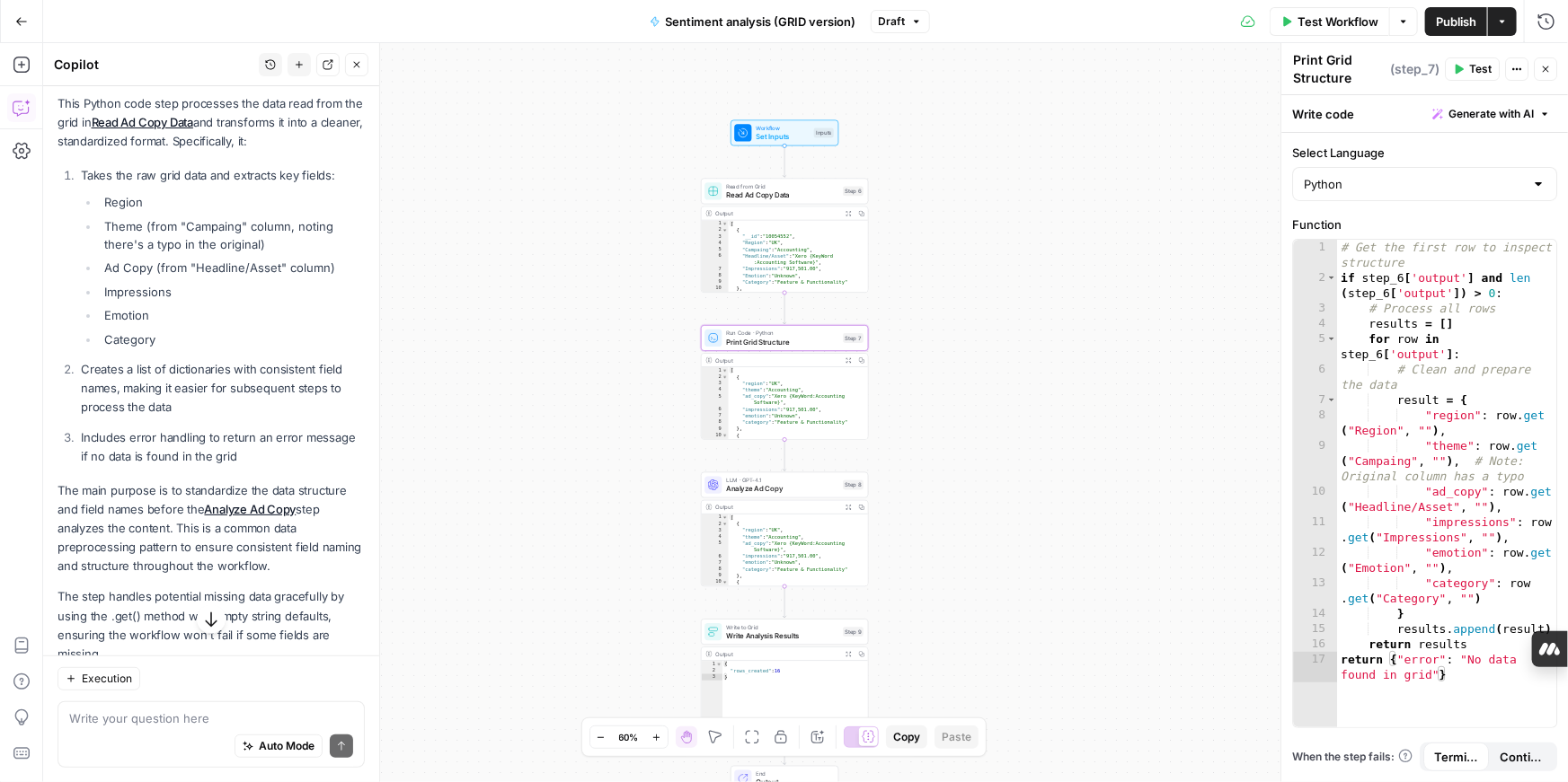
scroll to position [245, 0]
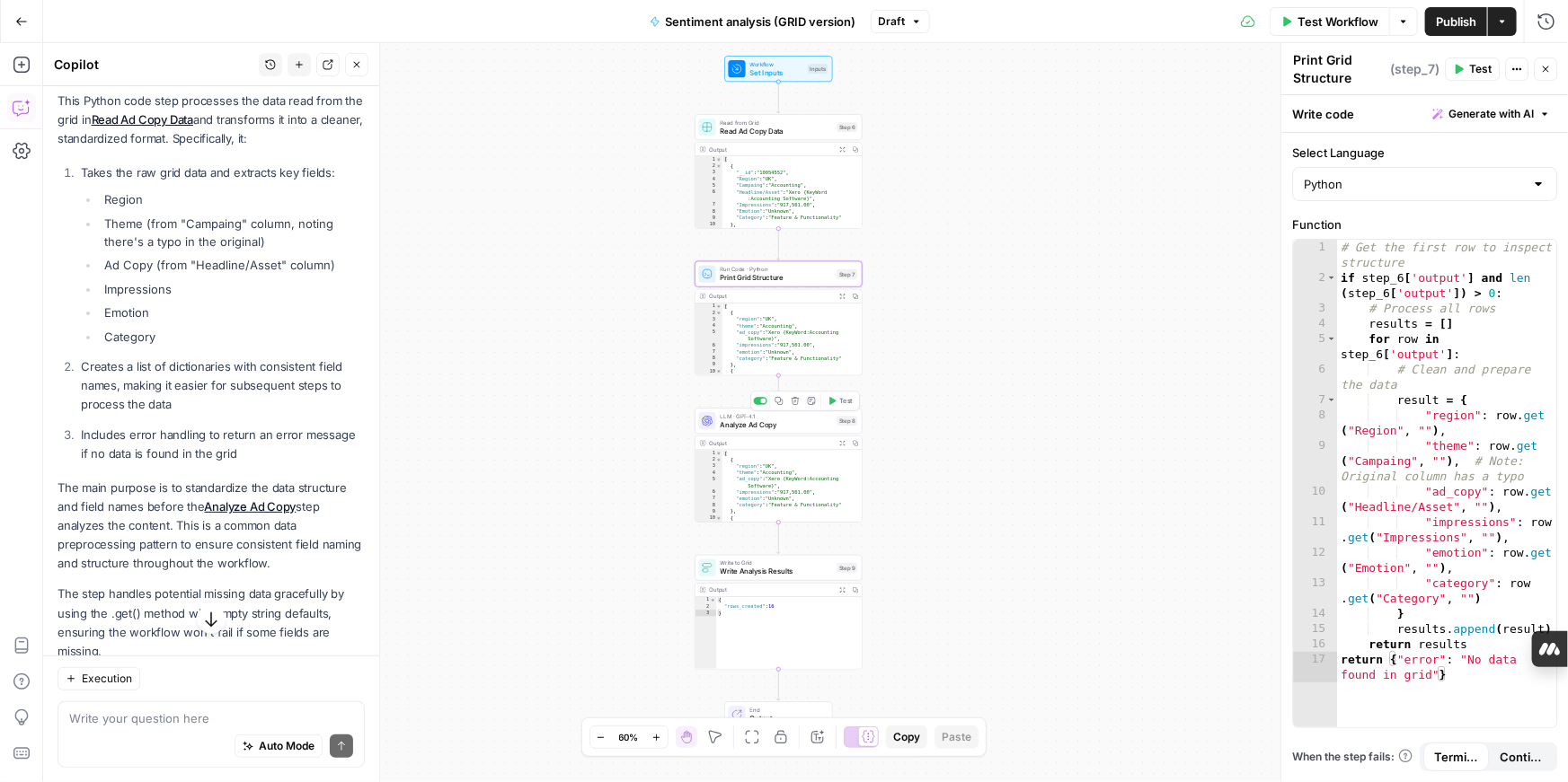
click at [799, 430] on div "LLM · GPT-4.1 Analyze Ad Copy Step 8 Copy step Delete step Add Note Test" at bounding box center [777, 421] width 167 height 26
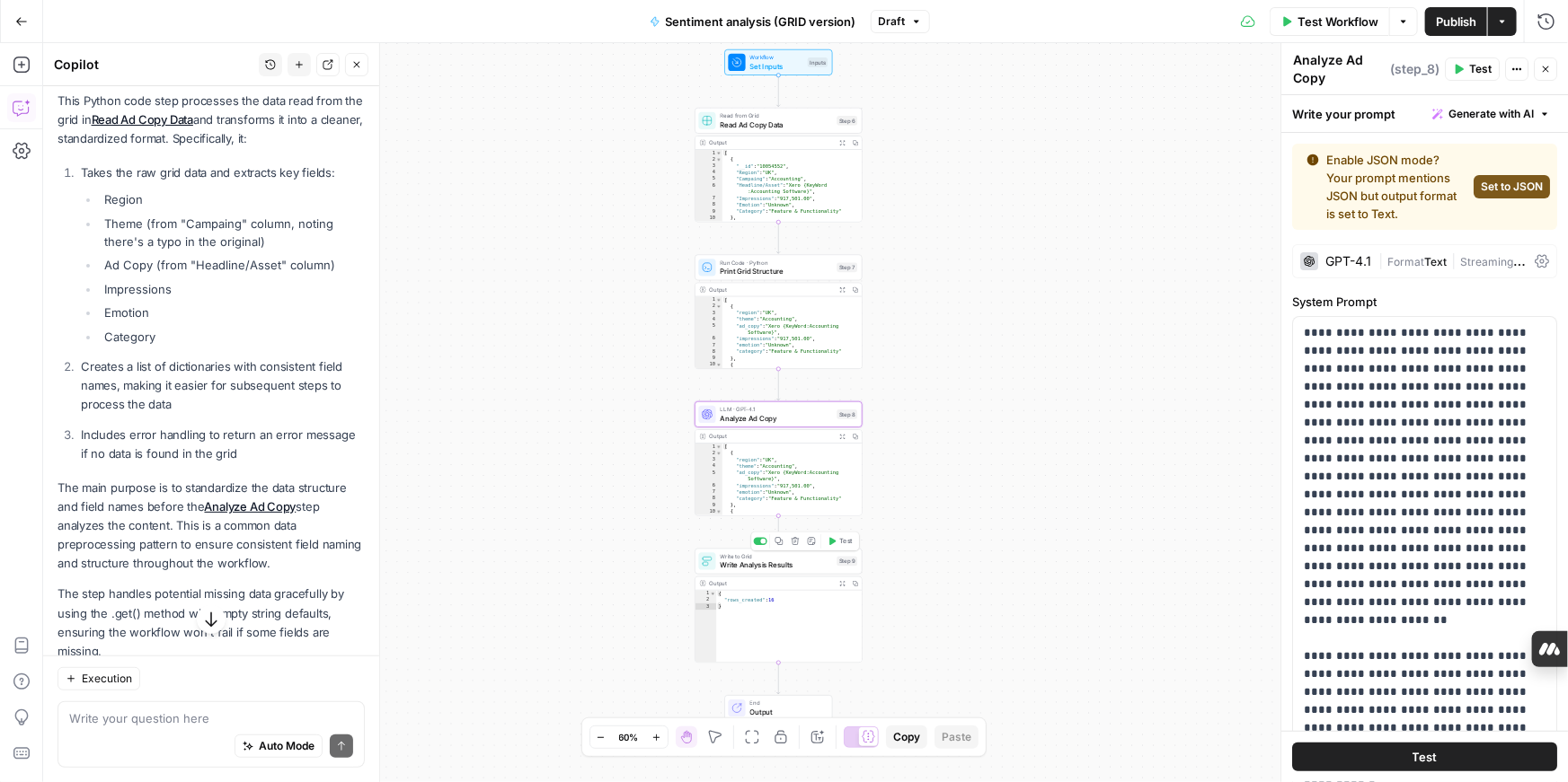
click at [812, 566] on span "Write Analysis Results" at bounding box center [777, 565] width 113 height 11
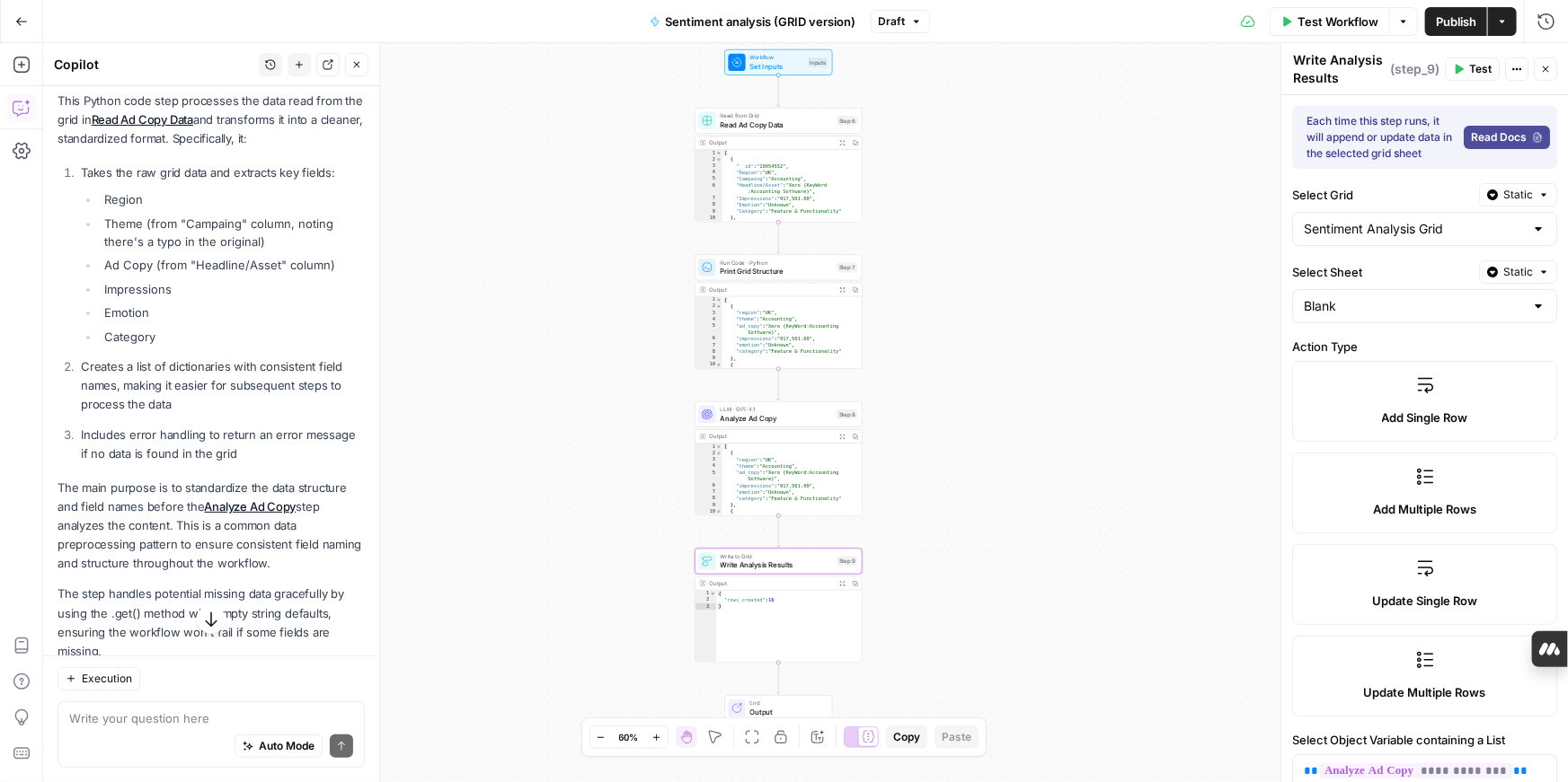
click at [1088, 448] on div "Workflow Set Inputs Inputs Read from Grid Read Ad Copy Data Step 6 Output Expan…" at bounding box center [806, 413] width 1524 height 739
click at [807, 132] on div "Read from Grid Read Ad Copy Data Step 6 Copy step Delete step Add Note Test" at bounding box center [777, 121] width 167 height 26
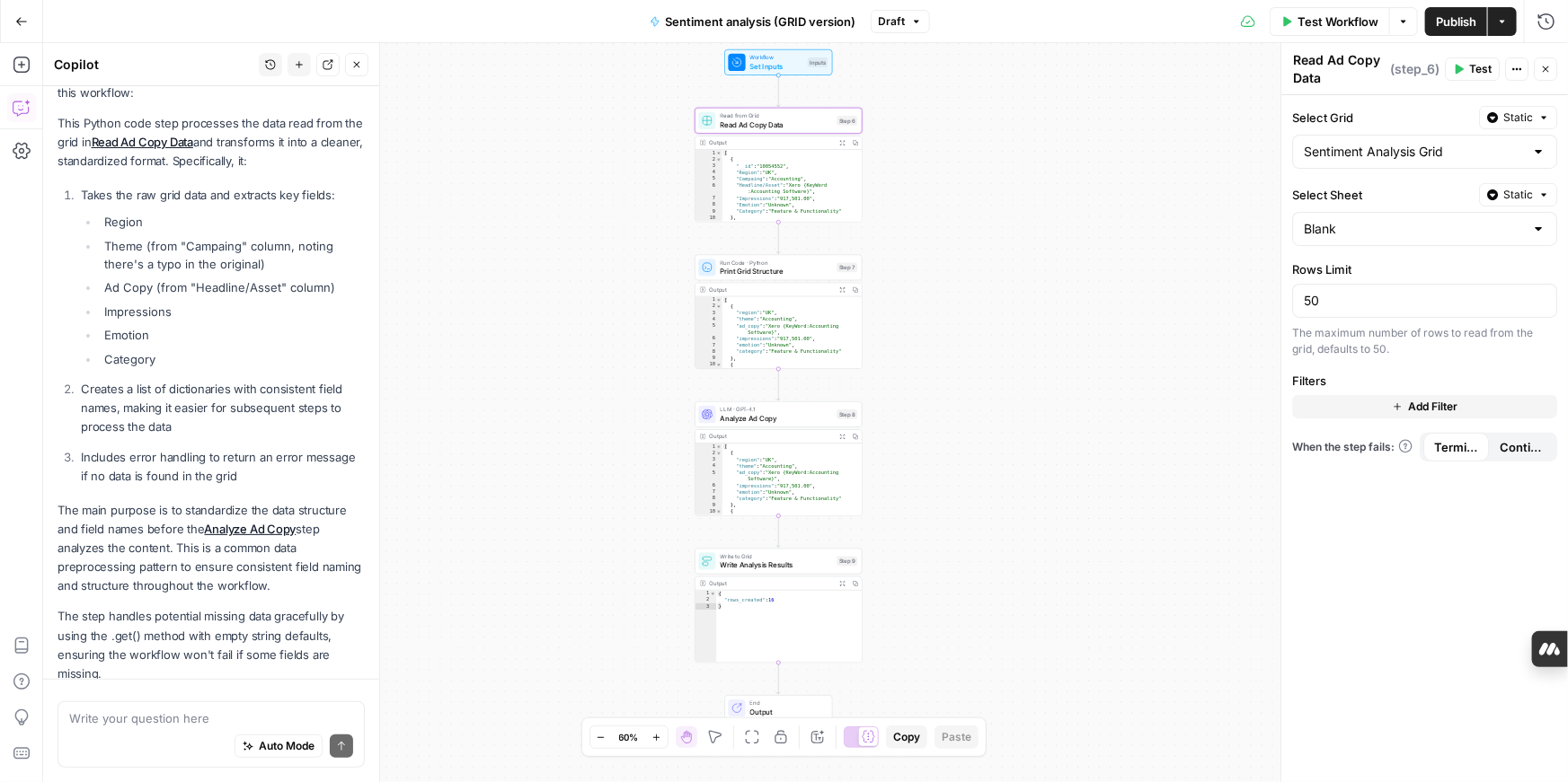
scroll to position [274, 0]
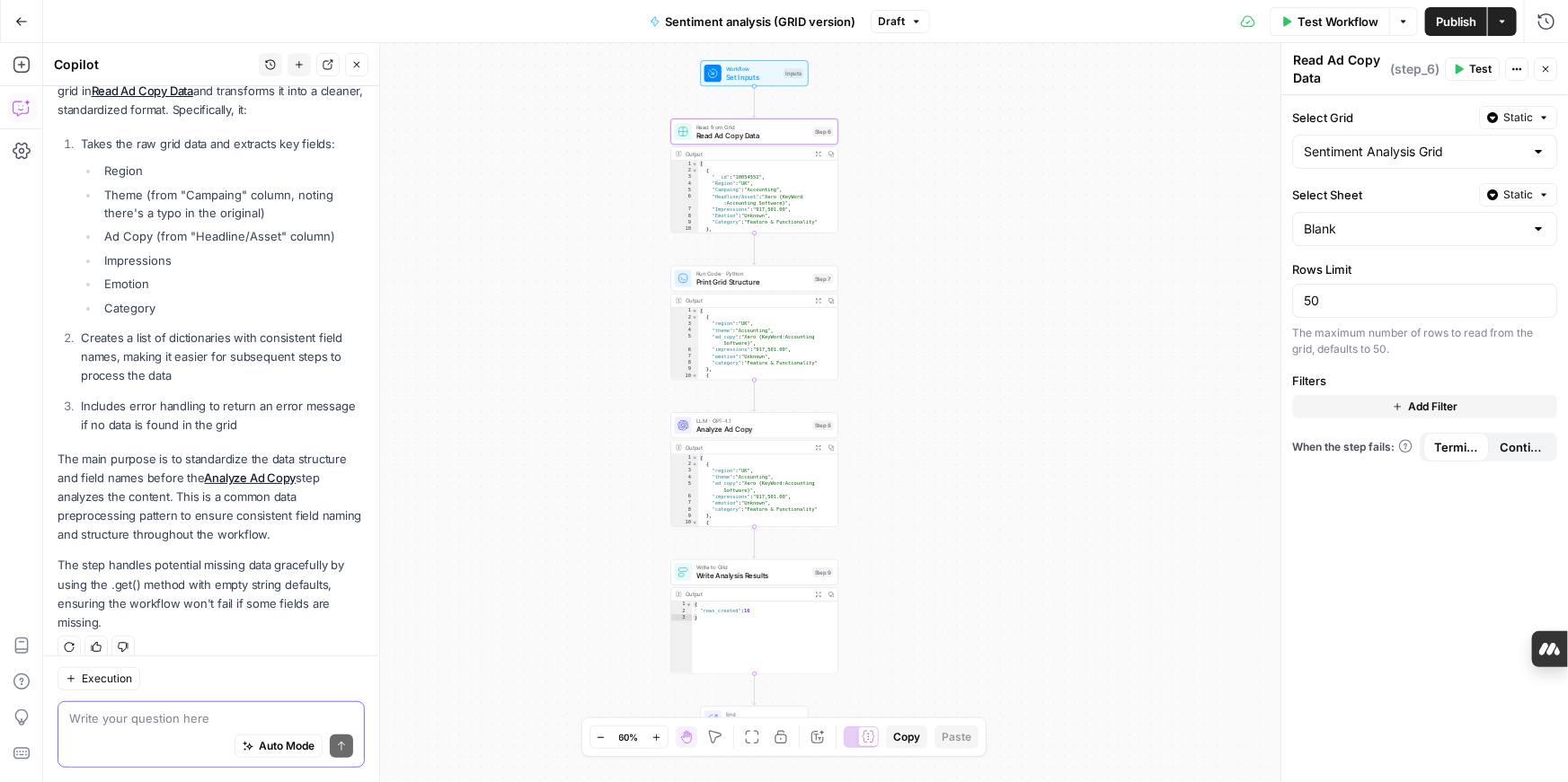
click at [135, 719] on textarea at bounding box center [211, 719] width 284 height 18
drag, startPoint x: 161, startPoint y: 721, endPoint x: 217, endPoint y: 723, distance: 56.0
click at [218, 723] on textarea "provide concise summay" at bounding box center [211, 719] width 284 height 18
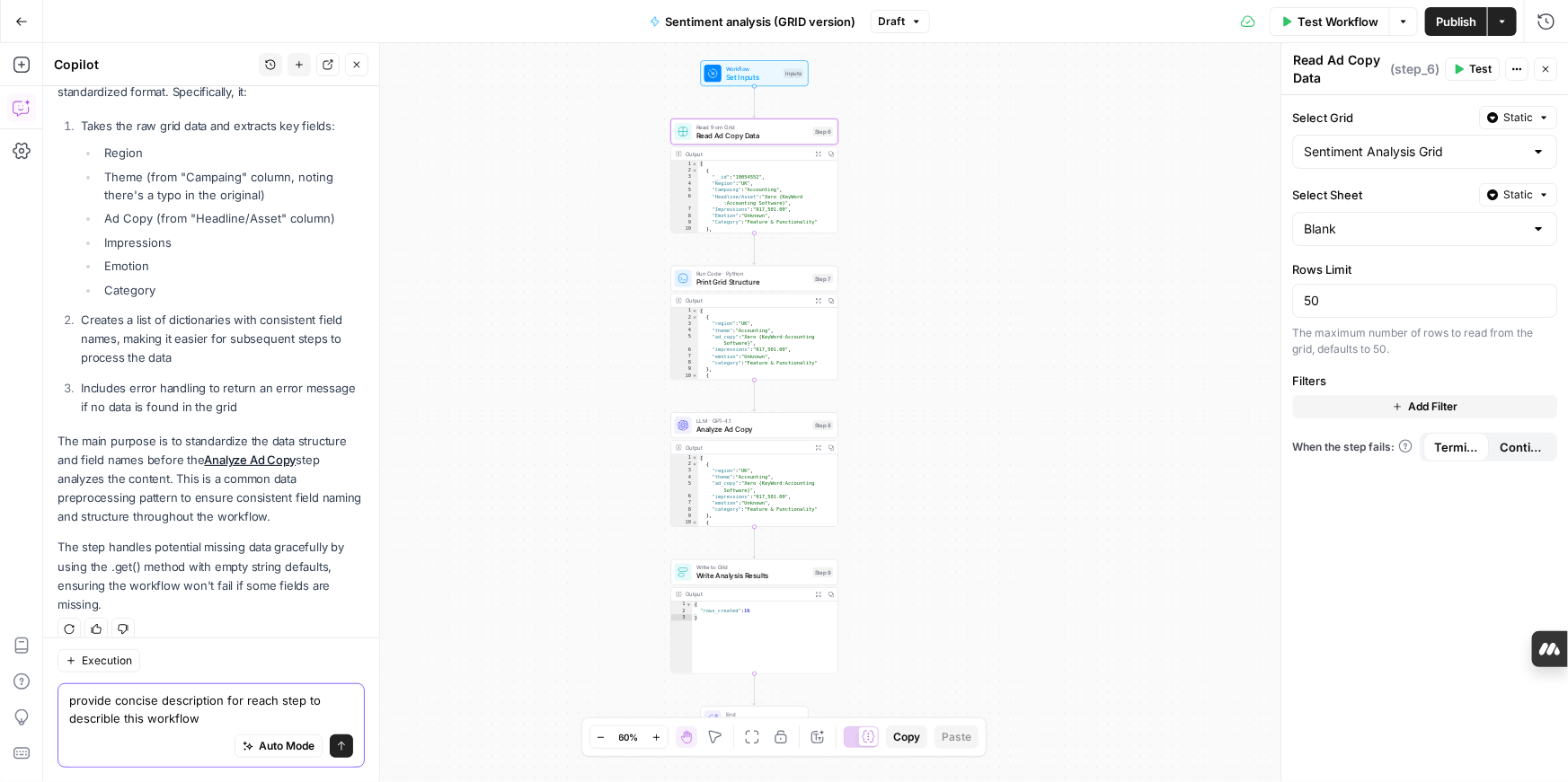
type textarea "provide concise description for reach step to describle this workflow"
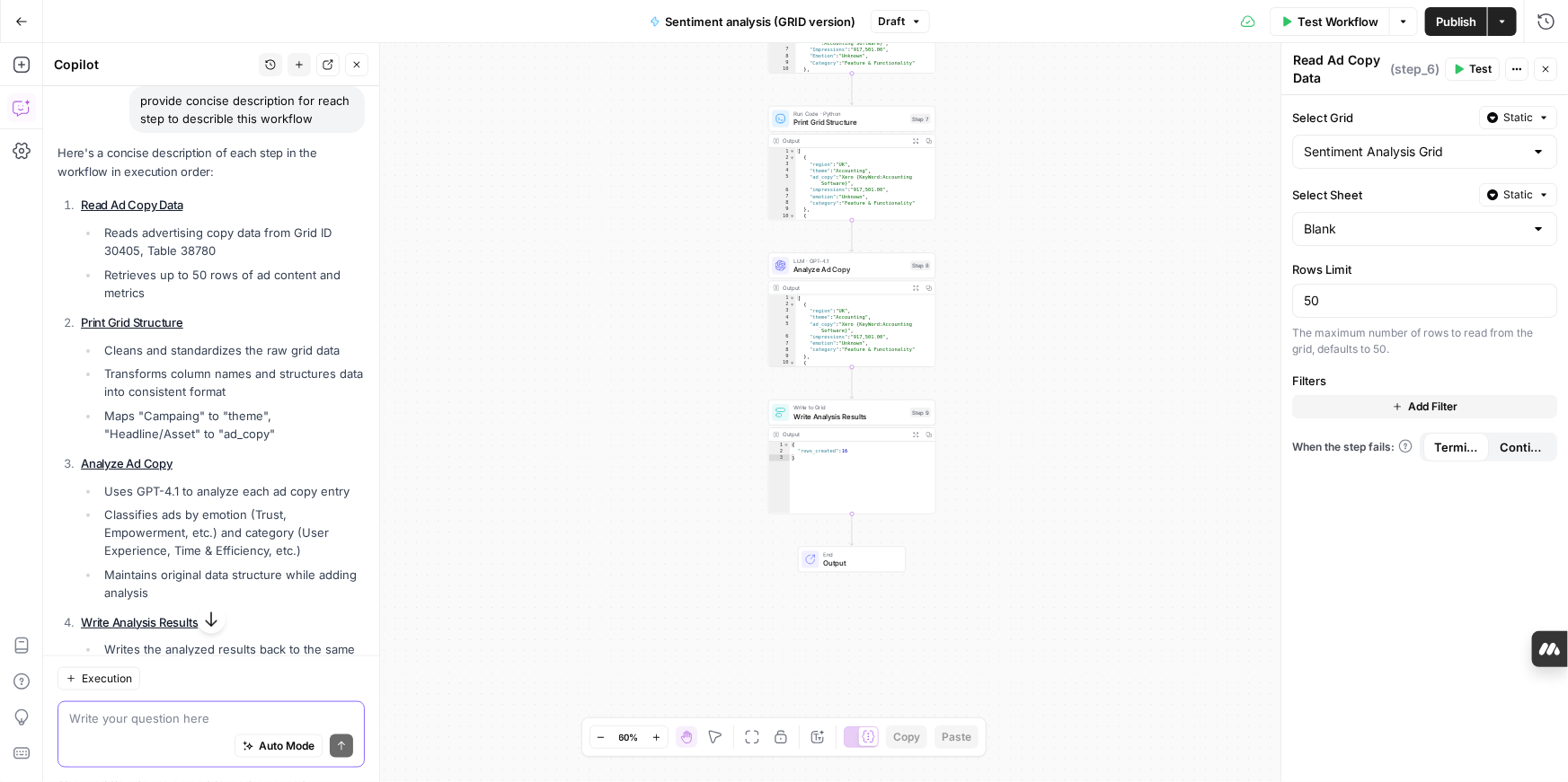
scroll to position [830, 0]
click at [55, 190] on div "Hi! How can I help with your workflow? I can explain steps, debug, write prompt…" at bounding box center [212, 75] width 336 height 1638
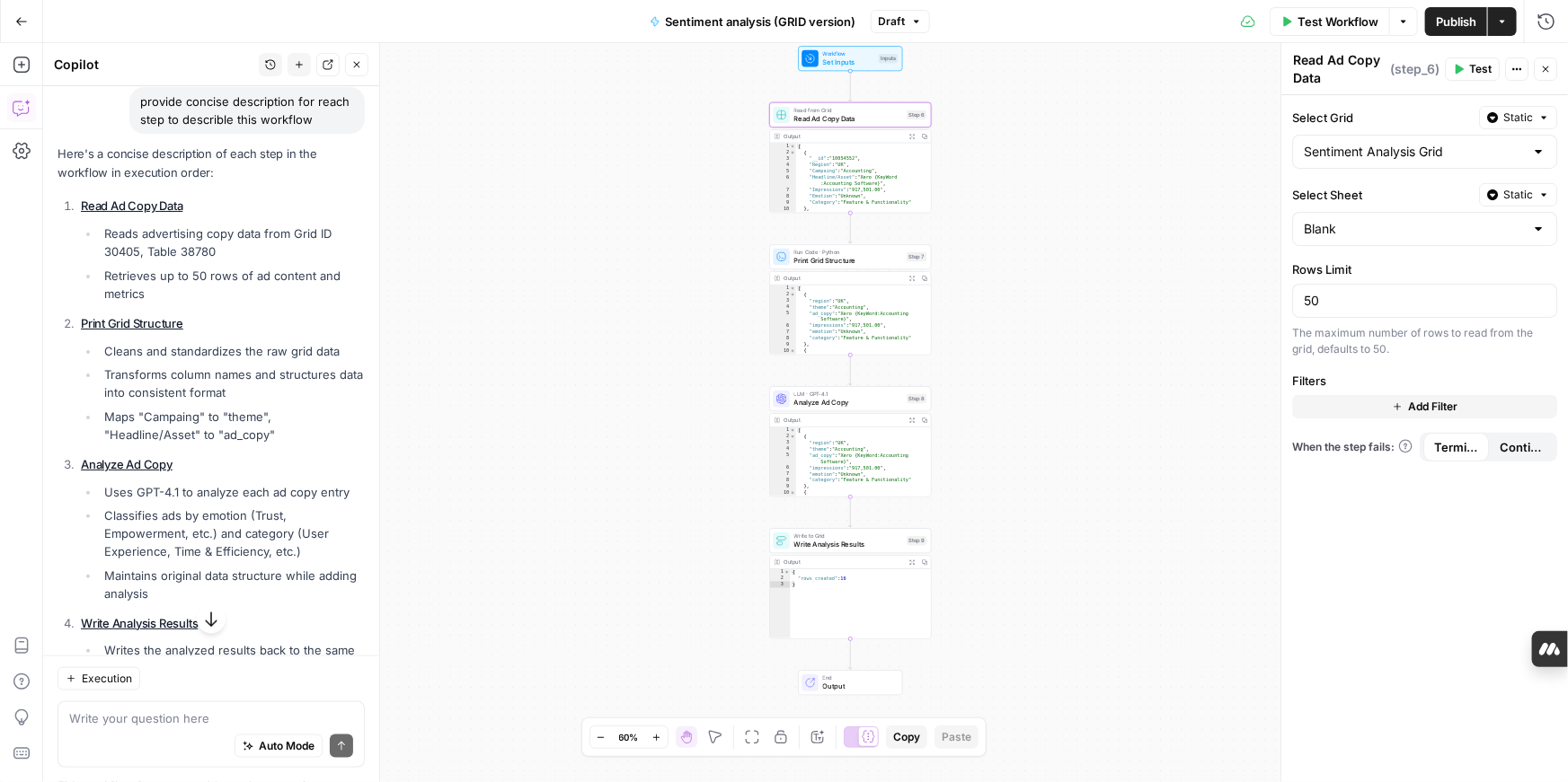
click at [85, 199] on link "Read Ad Copy Data" at bounding box center [131, 206] width 102 height 15
drag, startPoint x: 58, startPoint y: 183, endPoint x: 214, endPoint y: 635, distance: 478.2
click at [214, 635] on ol "Read Ad Copy Data Reads advertising copy data from Grid ID 30405, Table 38780 R…" at bounding box center [211, 478] width 307 height 565
drag, startPoint x: 214, startPoint y: 654, endPoint x: 189, endPoint y: 580, distance: 78.1
click at [213, 655] on div "Hi! How can I help with your workflow? I can explain steps, debug, write prompt…" at bounding box center [212, 434] width 336 height 696
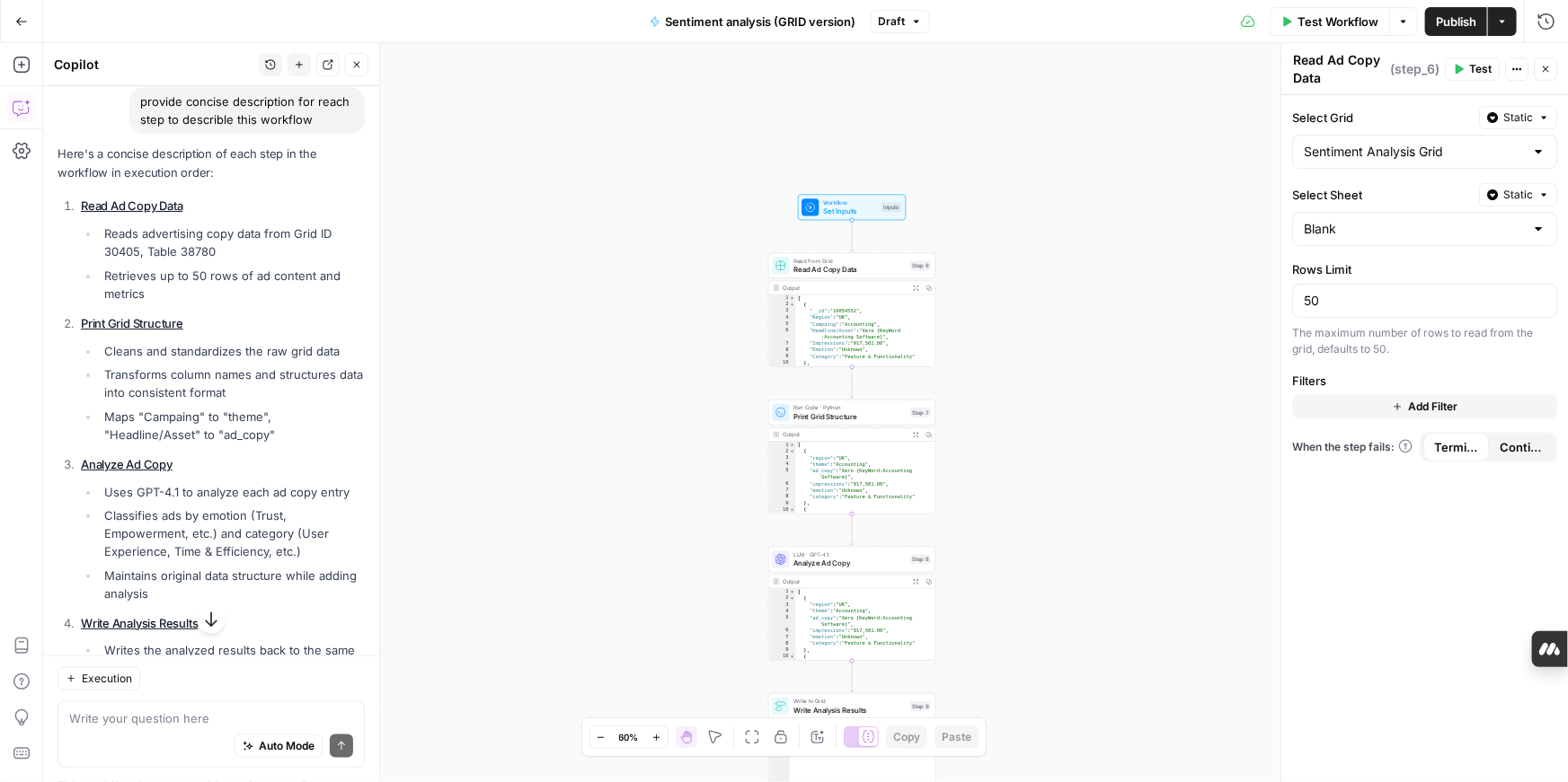
drag, startPoint x: 61, startPoint y: 189, endPoint x: 265, endPoint y: 664, distance: 517.0
click at [265, 664] on div "Hi! How can I help with your workflow? I can explain steps, debug, write prompt…" at bounding box center [212, 434] width 336 height 696
copy div "Read Ad Copy Data Reads advertising copy data from Grid ID 30405, Table 38780 R…"
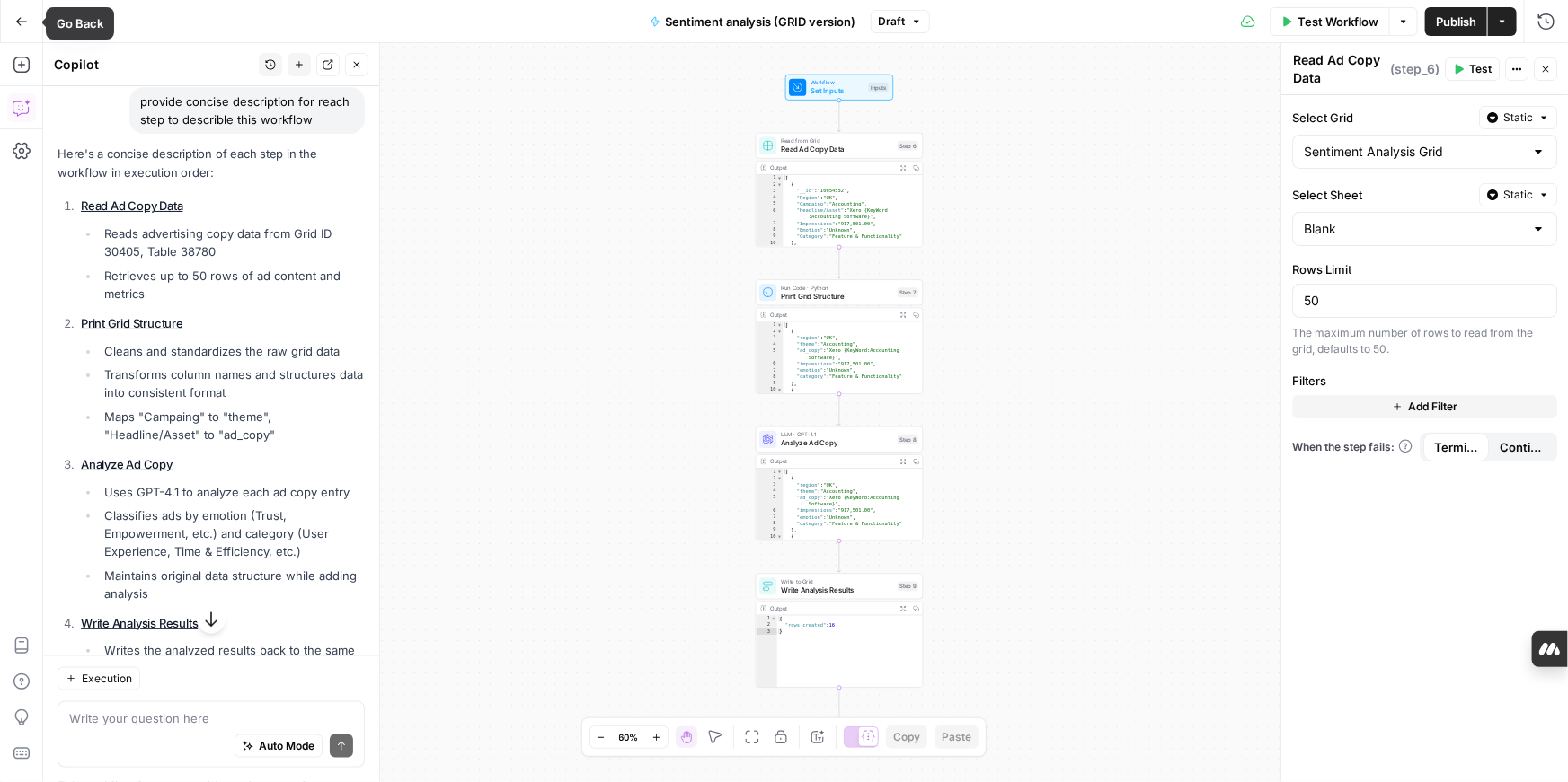
click at [21, 23] on icon "button" at bounding box center [21, 21] width 13 height 13
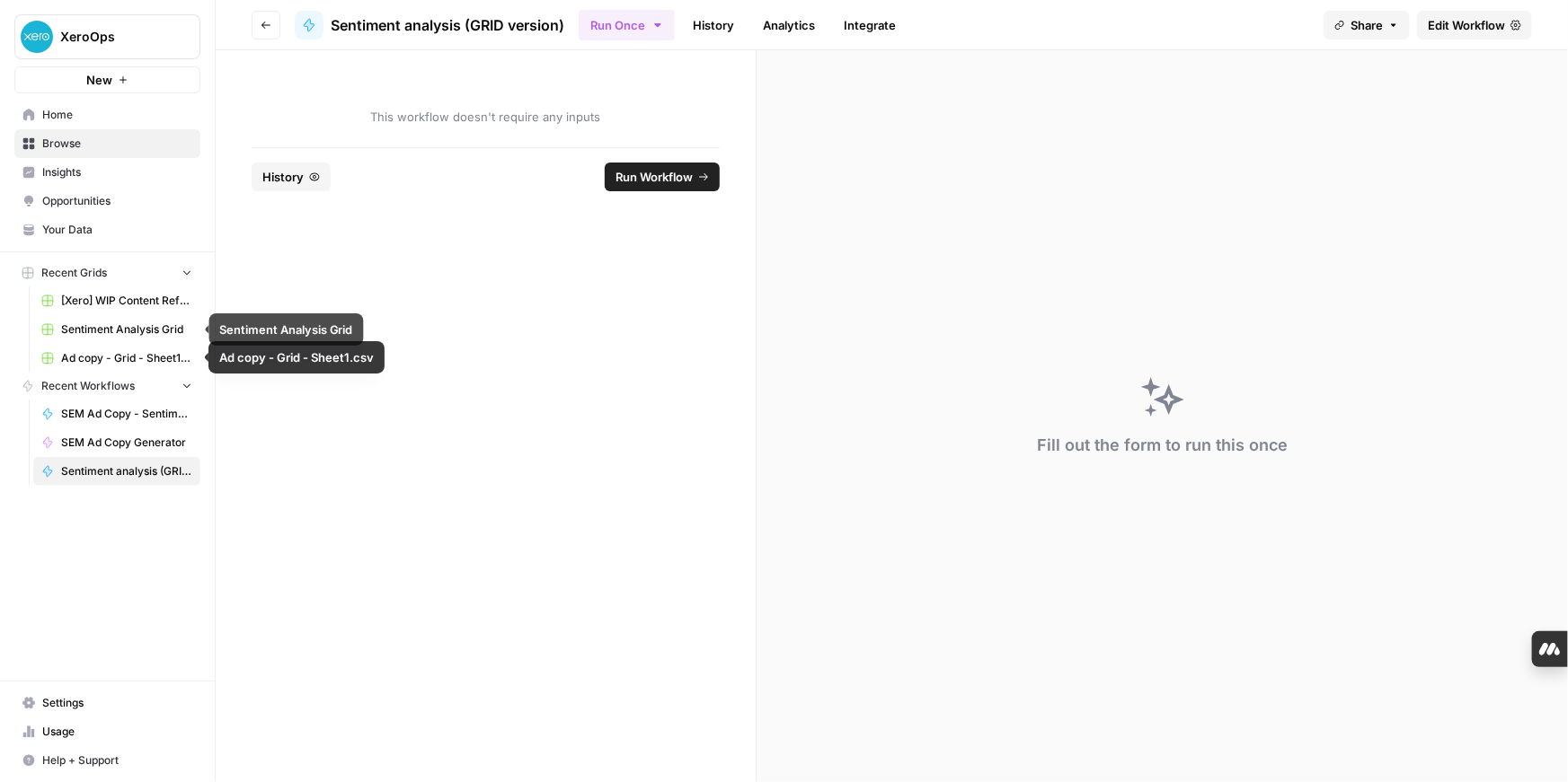
click at [104, 331] on span "Sentiment Analysis Grid" at bounding box center [127, 329] width 131 height 16
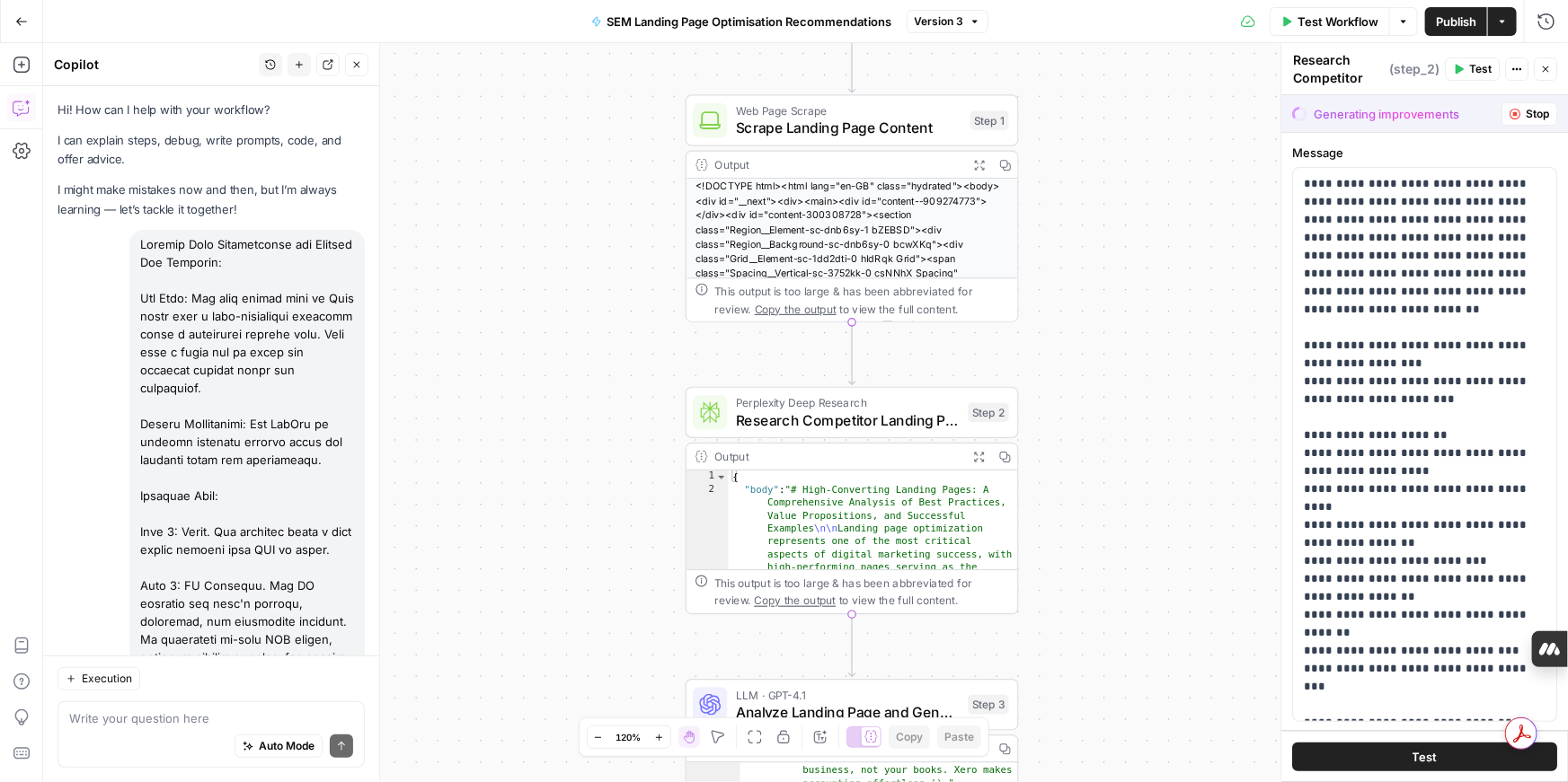
scroll to position [13504, 0]
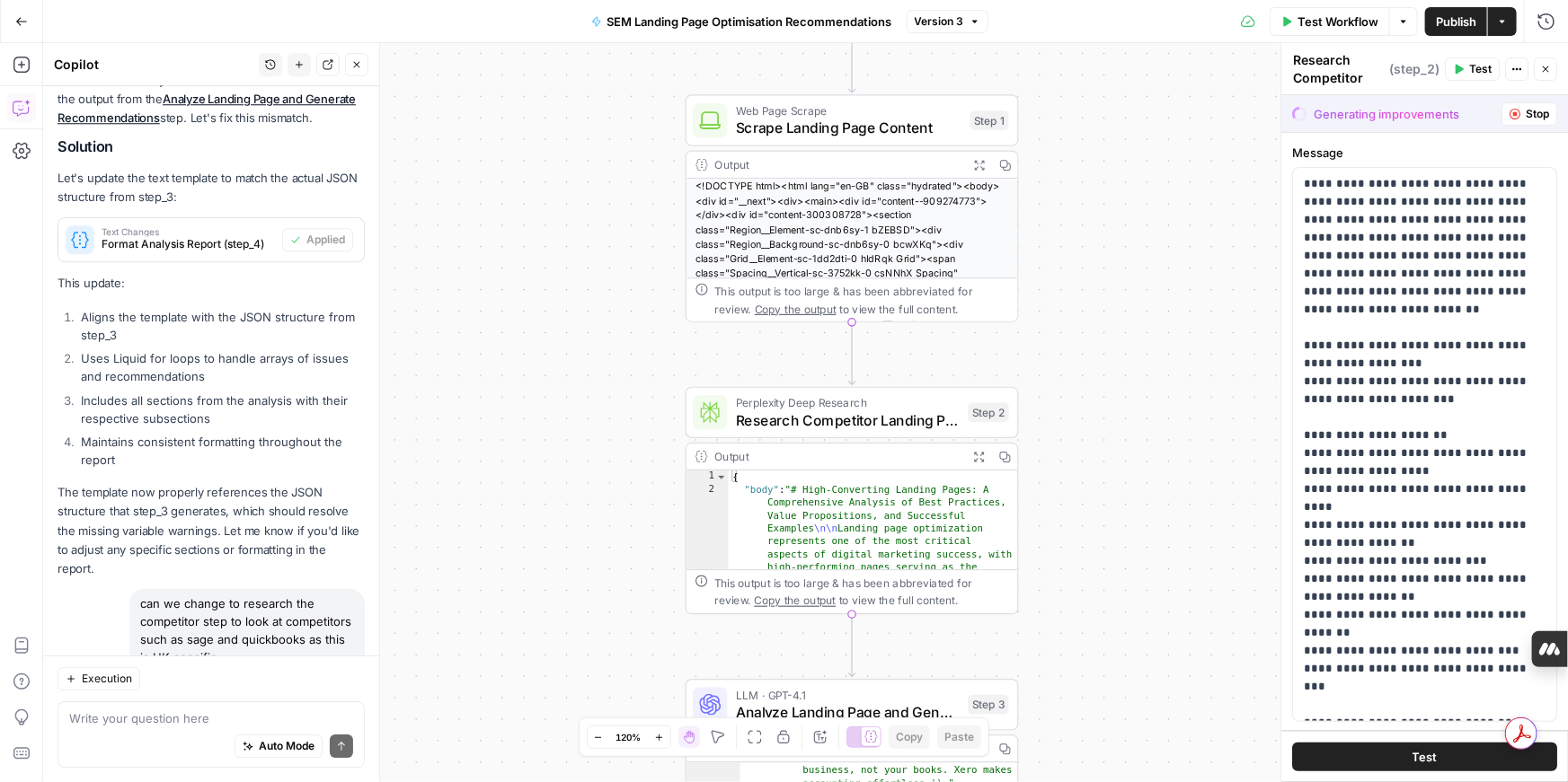
scroll to position [13504, 0]
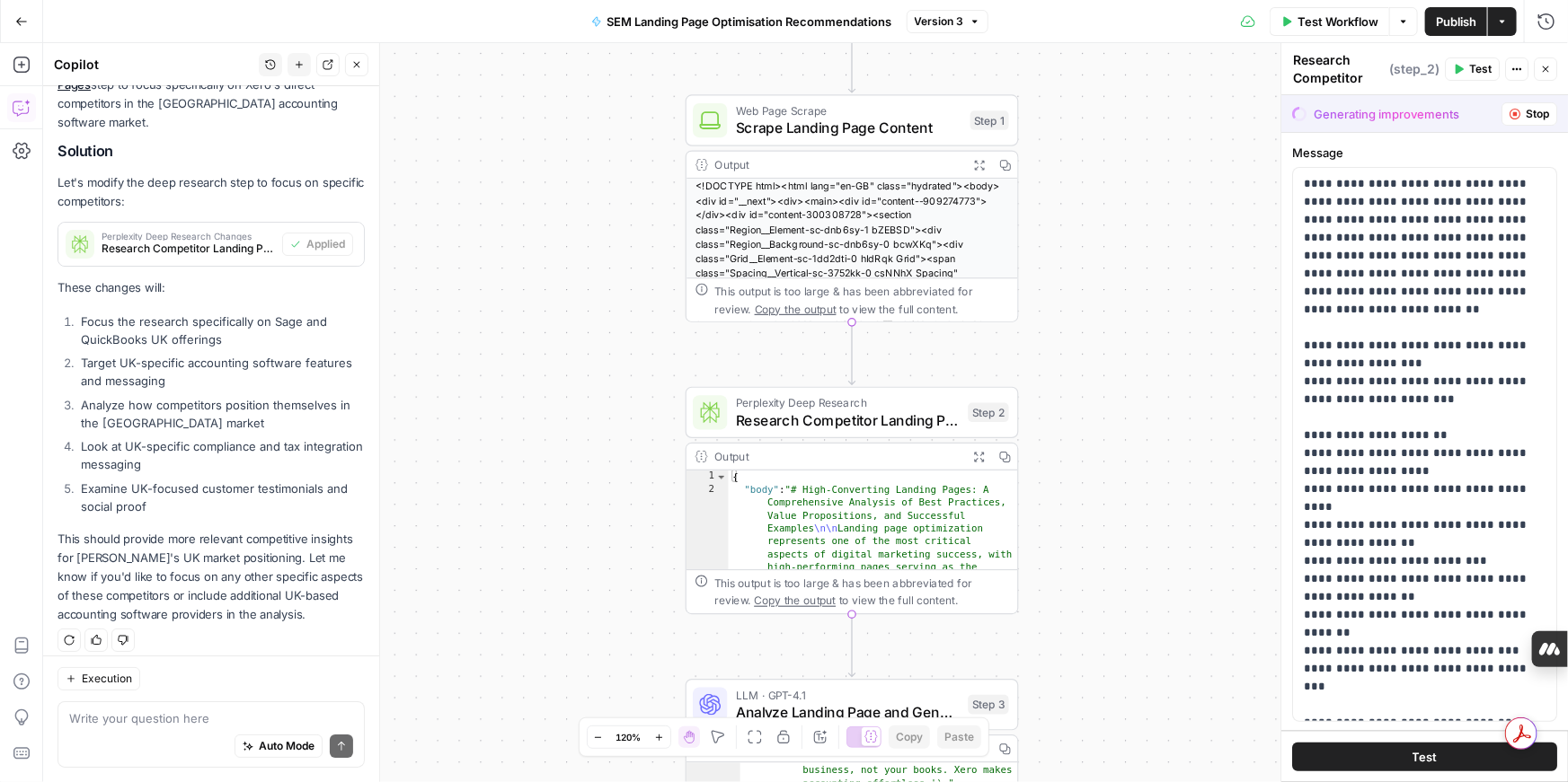
click at [1517, 116] on icon "button" at bounding box center [1515, 114] width 11 height 11
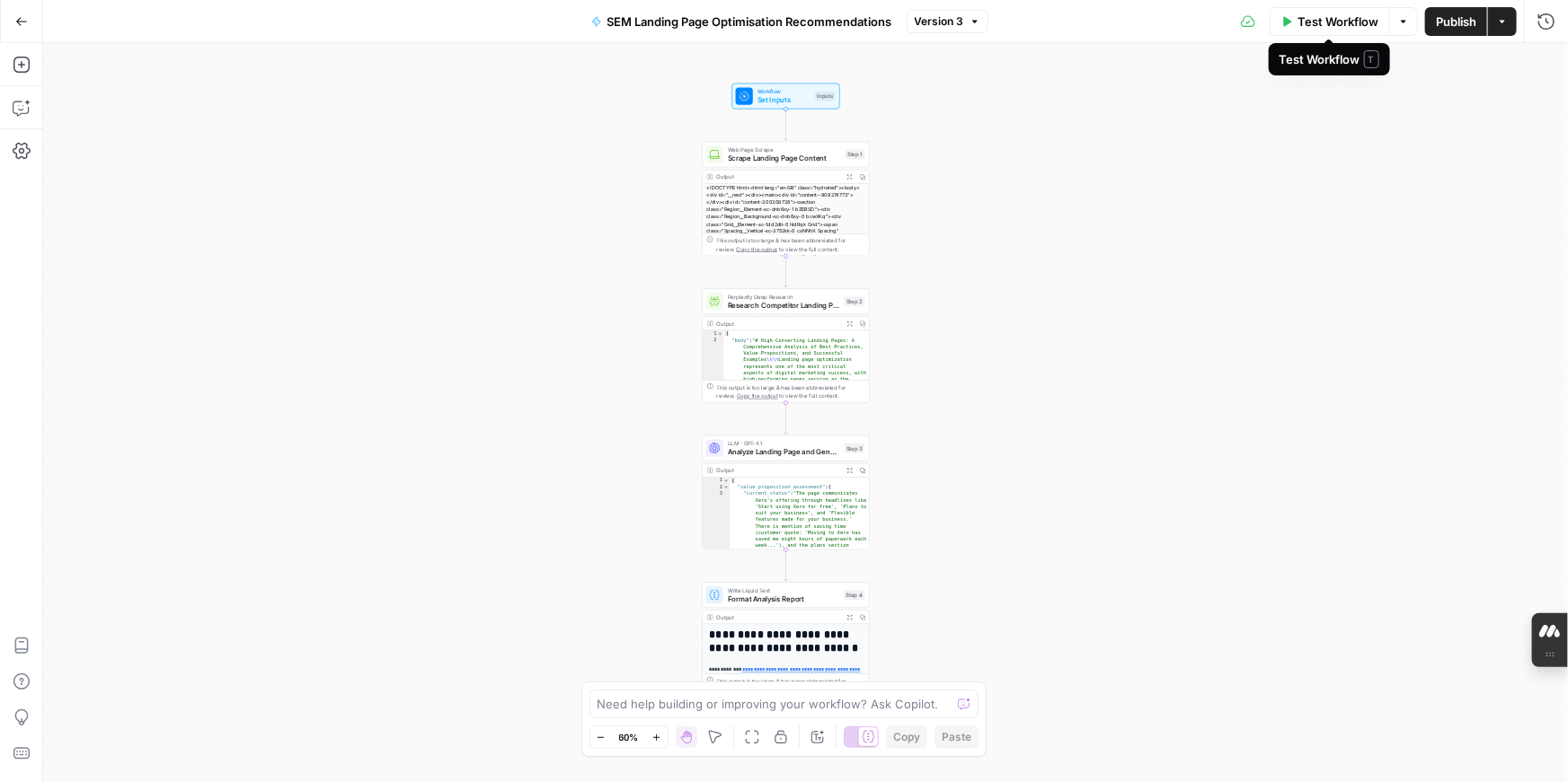
click at [1291, 23] on button "Test Workflow" at bounding box center [1330, 21] width 121 height 29
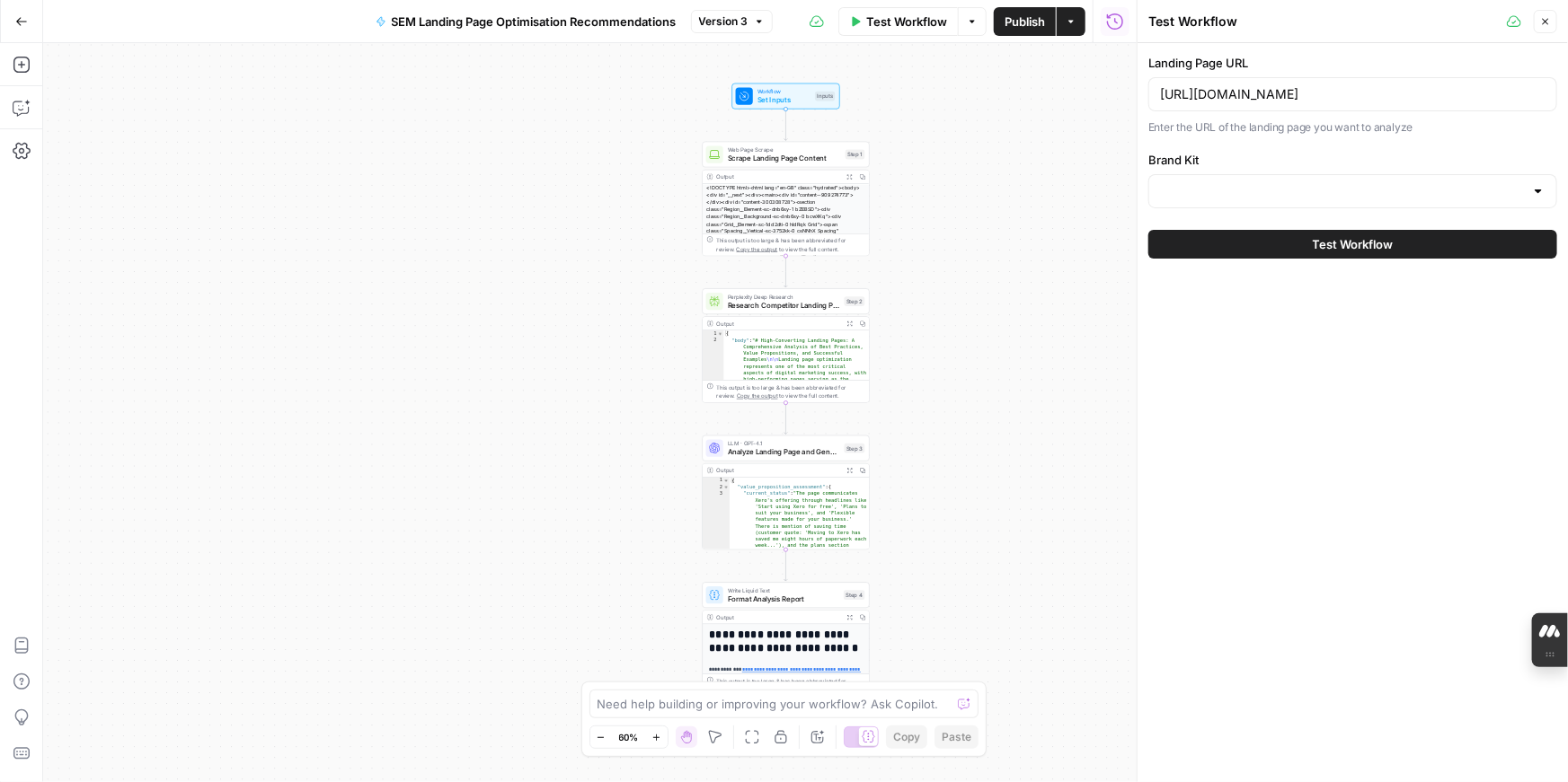
type input "Xero - General"
click at [1307, 247] on button "Test Workflow" at bounding box center [1351, 244] width 408 height 29
